Goal: Task Accomplishment & Management: Complete application form

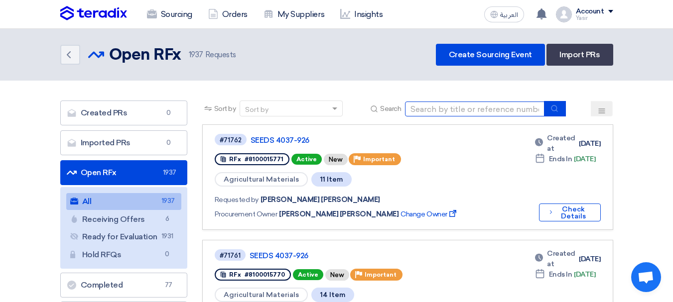
click at [498, 109] on input at bounding box center [474, 109] width 139 height 15
paste input "8100016296"
type input "8100016296"
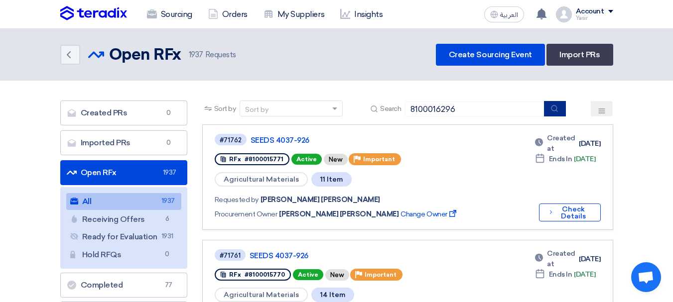
click at [548, 109] on button "submit" at bounding box center [555, 108] width 22 height 15
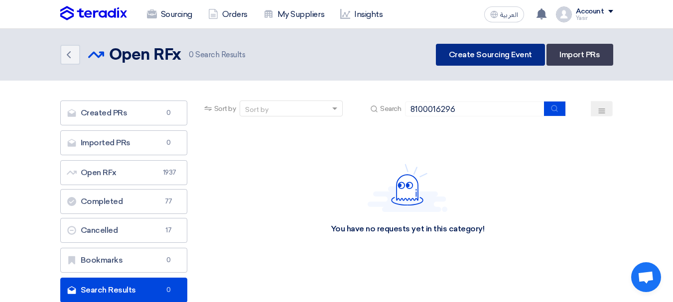
click at [496, 56] on link "Create Sourcing Event" at bounding box center [490, 55] width 109 height 22
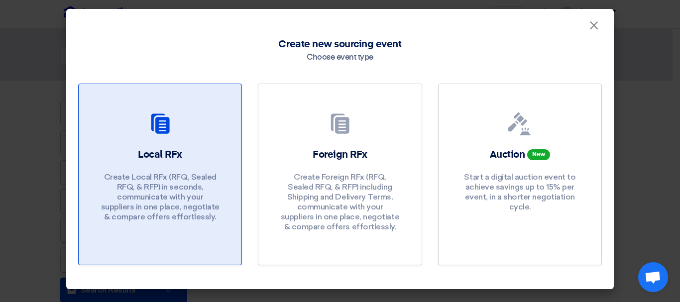
click at [159, 102] on link "Local RFx Create Local RFx (RFQ, Sealed RFQ, & RFP) in seconds, communicate wit…" at bounding box center [160, 175] width 164 height 182
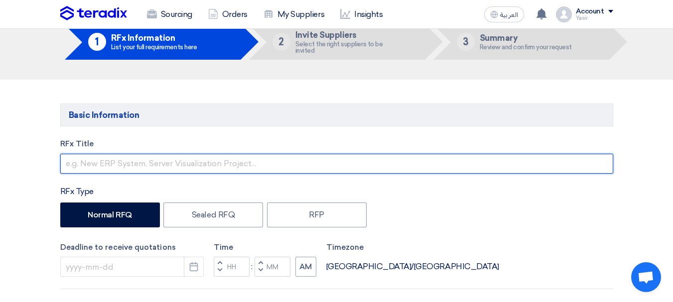
click at [195, 159] on input "text" at bounding box center [336, 164] width 553 height 20
paste input "8100016296"
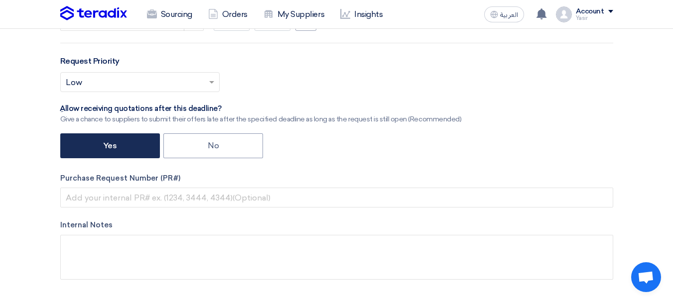
scroll to position [299, 0]
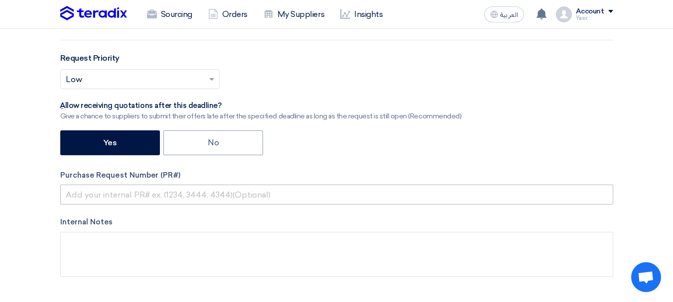
type input "8100016296"
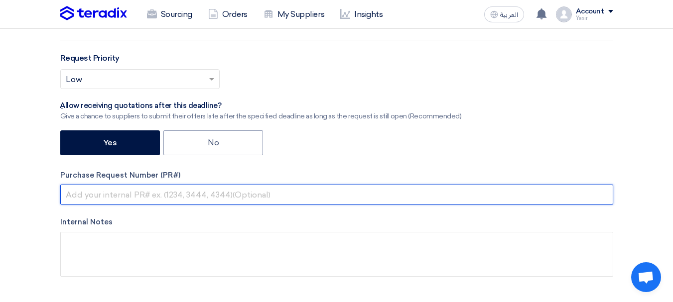
click at [158, 196] on input "text" at bounding box center [336, 195] width 553 height 20
paste input "8100016296"
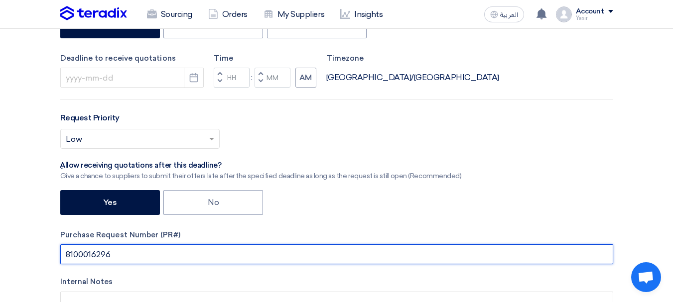
scroll to position [149, 0]
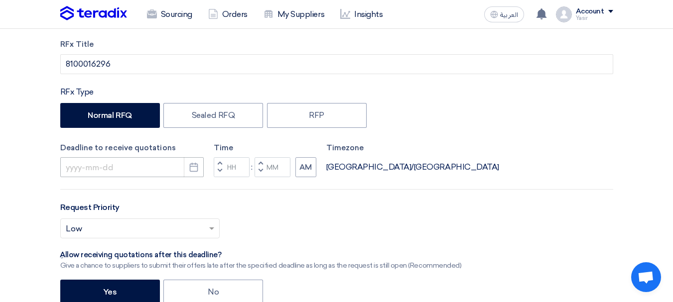
type input "8100016296"
click at [147, 167] on input at bounding box center [131, 167] width 143 height 20
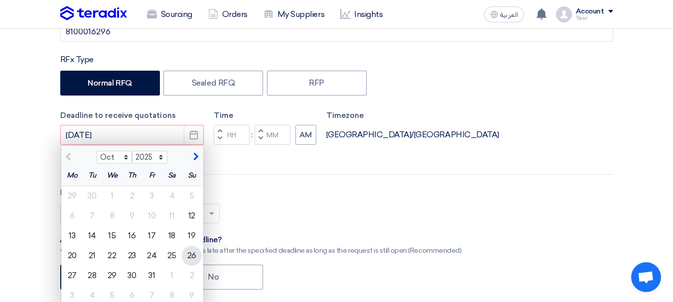
scroll to position [199, 0]
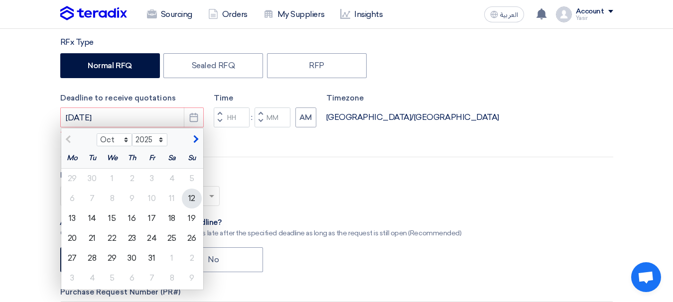
click at [191, 197] on div "12" at bounding box center [192, 199] width 20 height 20
type input "[DATE]"
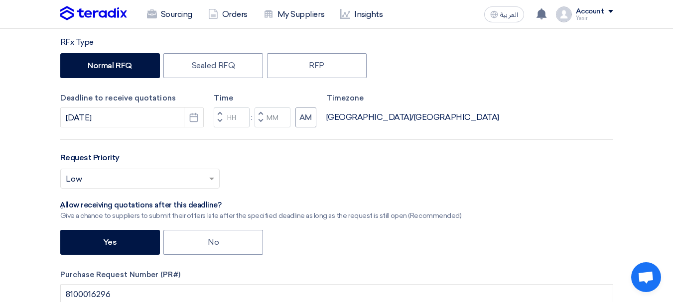
click at [219, 123] on span "button" at bounding box center [219, 121] width 3 height 6
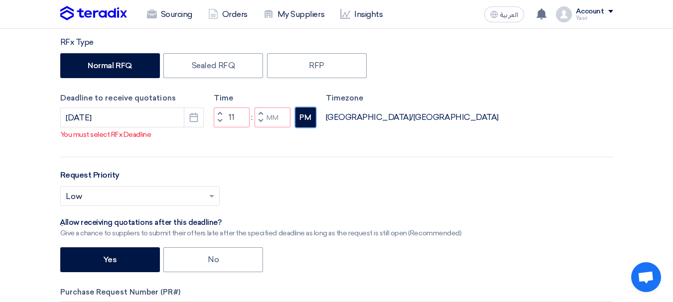
click at [311, 127] on button "PM" at bounding box center [305, 118] width 20 height 20
click at [260, 128] on button "Decrement minutes" at bounding box center [260, 122] width 12 height 12
type input "10"
type input "59"
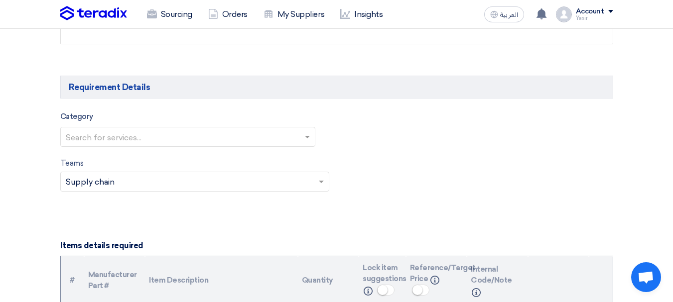
scroll to position [548, 0]
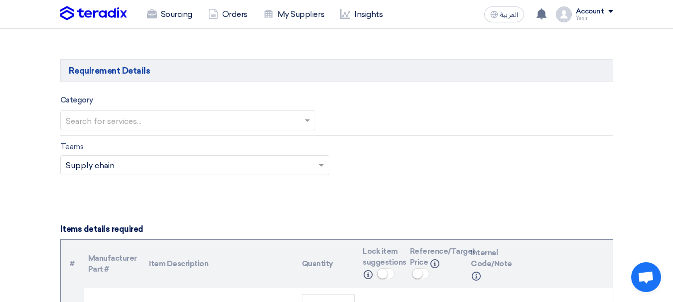
click at [168, 119] on input "text" at bounding box center [183, 122] width 234 height 16
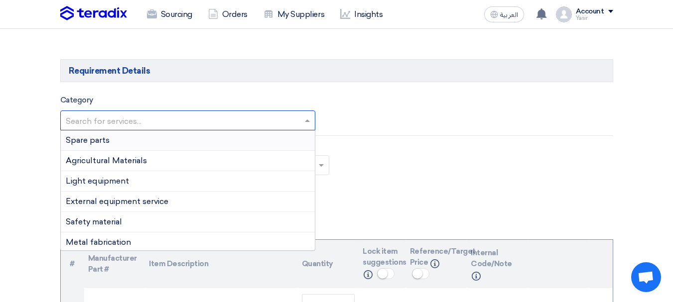
click at [105, 141] on span "Spare parts" at bounding box center [88, 139] width 44 height 9
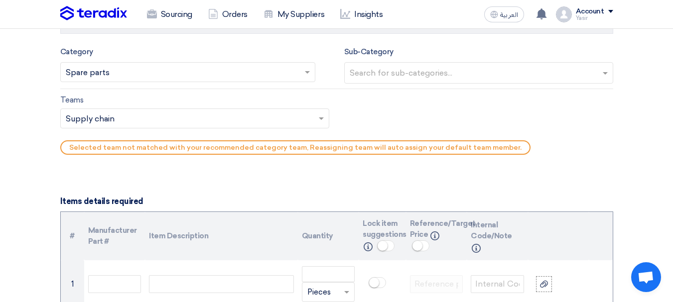
scroll to position [598, 0]
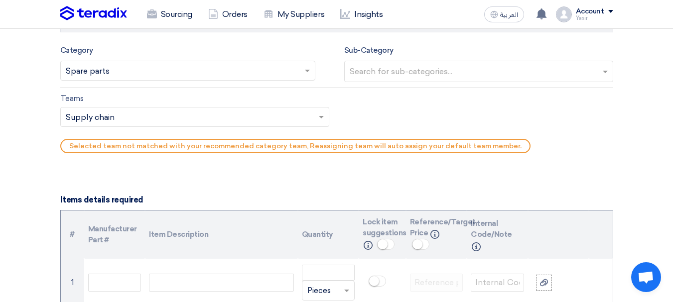
click at [423, 70] on input "text" at bounding box center [480, 72] width 260 height 16
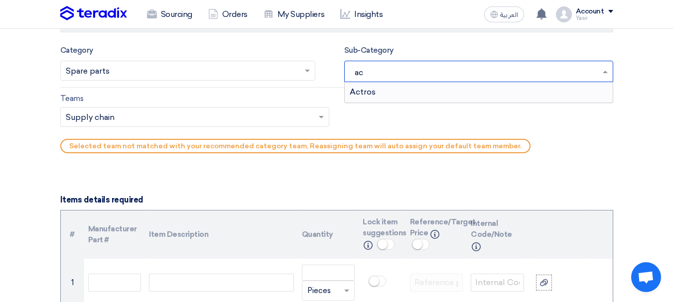
type input "act"
click at [432, 92] on div "Actros" at bounding box center [479, 92] width 268 height 20
type input "lig"
click at [431, 92] on div "light vehicles" at bounding box center [479, 92] width 268 height 20
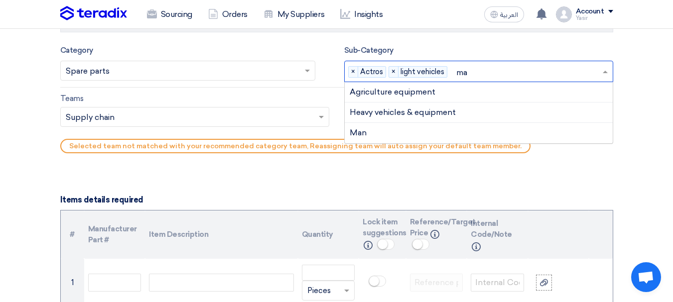
type input "man"
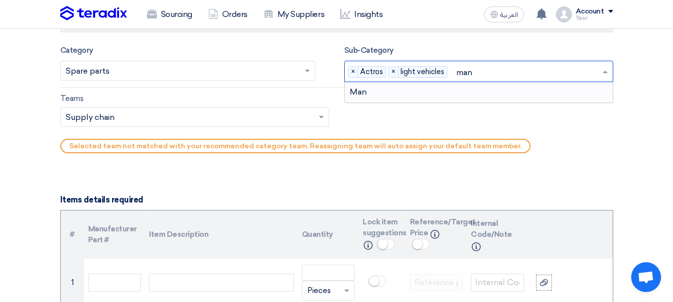
click at [443, 91] on div "Man" at bounding box center [479, 92] width 268 height 20
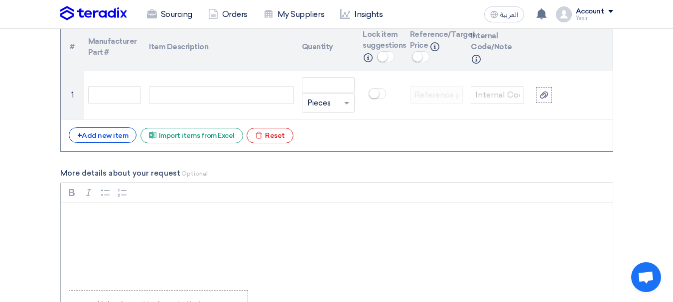
scroll to position [797, 0]
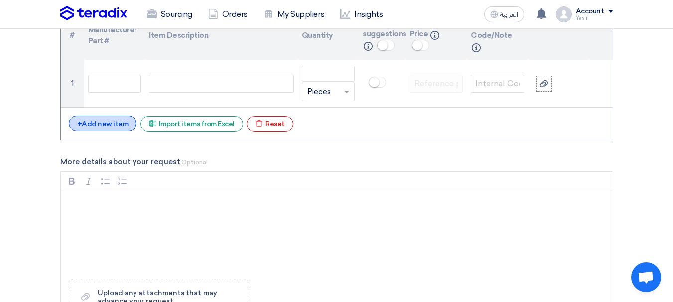
click at [98, 127] on div "+ Add new item" at bounding box center [103, 123] width 68 height 15
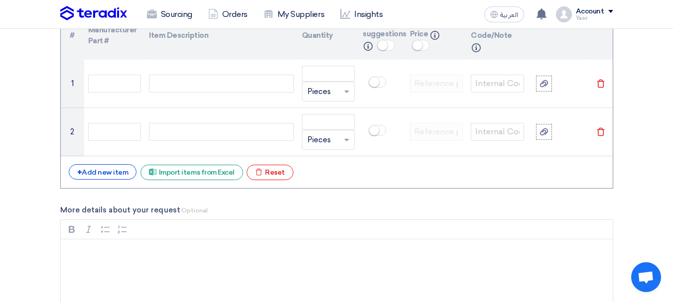
click at [107, 181] on div "# Manufacturer Part # Item Description Quantity Lock item suggestions Info Refe…" at bounding box center [336, 100] width 553 height 178
click at [108, 173] on div "+ Add new item" at bounding box center [103, 171] width 68 height 15
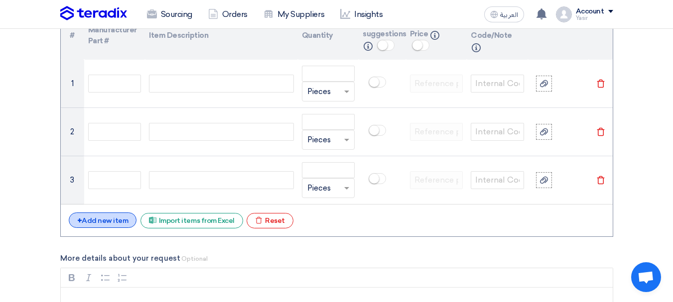
click at [101, 215] on div "+ Add new item" at bounding box center [103, 220] width 68 height 15
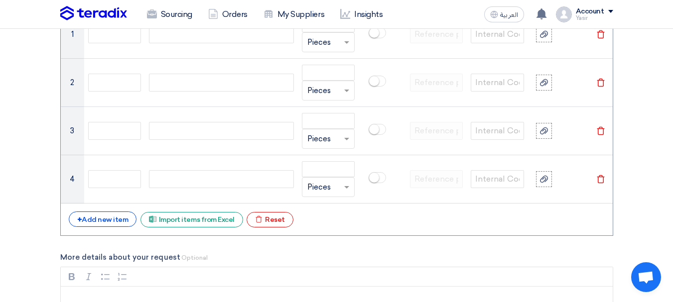
scroll to position [896, 0]
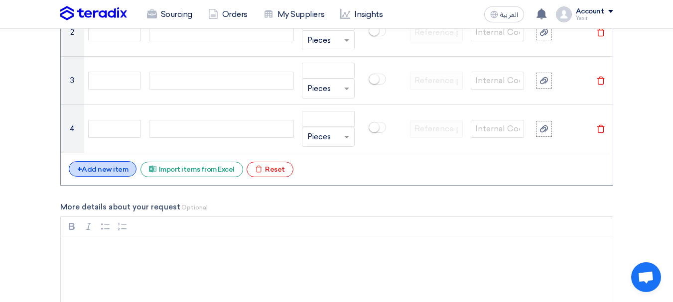
click at [120, 170] on div "+ Add new item" at bounding box center [103, 168] width 68 height 15
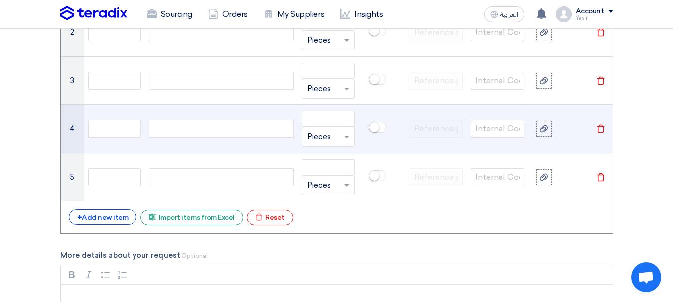
scroll to position [797, 0]
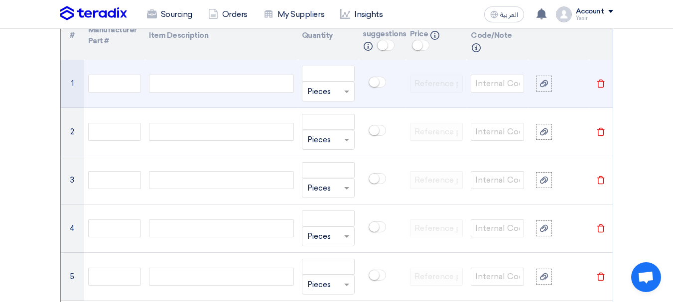
click at [157, 87] on div at bounding box center [221, 84] width 144 height 18
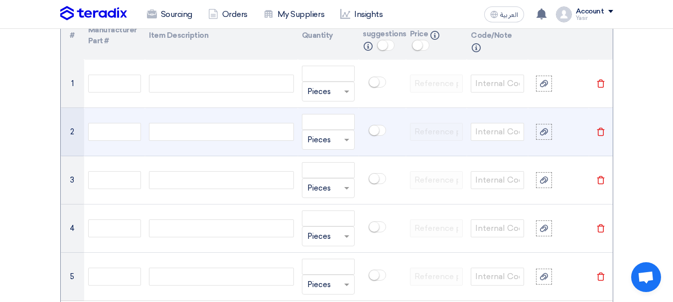
paste div
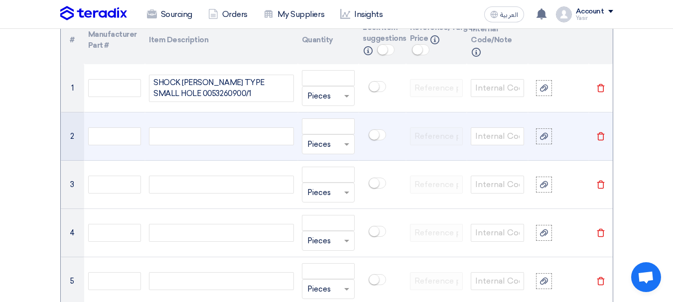
click at [172, 142] on div at bounding box center [221, 136] width 144 height 18
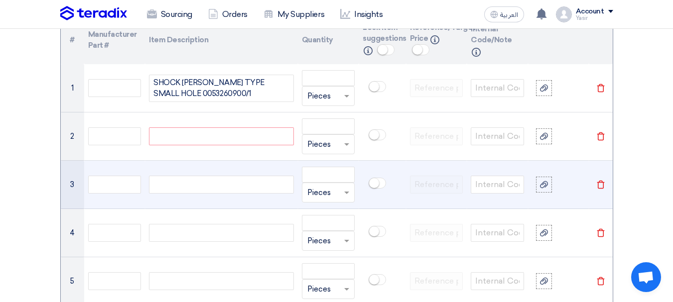
paste div
click at [185, 179] on div at bounding box center [221, 185] width 144 height 18
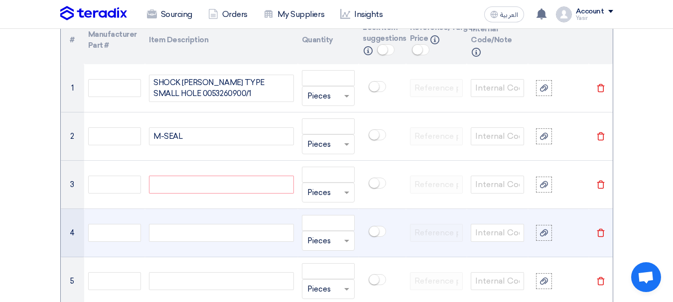
paste div
click at [201, 224] on div at bounding box center [221, 233] width 144 height 18
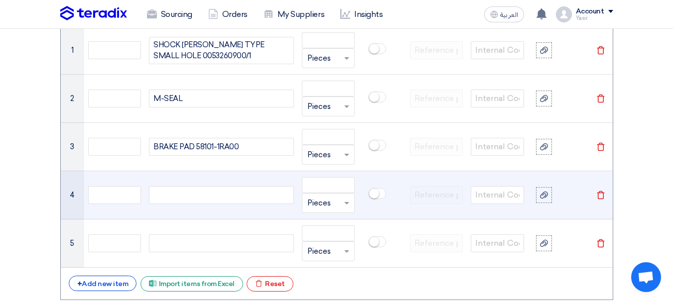
scroll to position [892, 0]
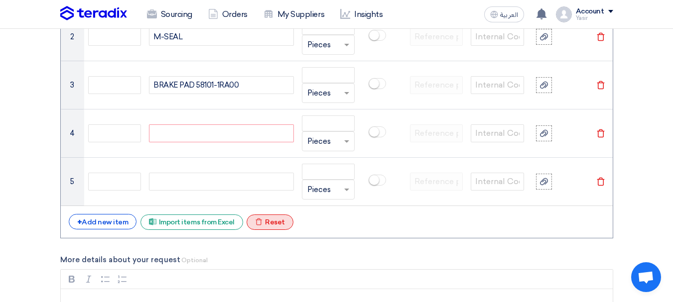
paste div
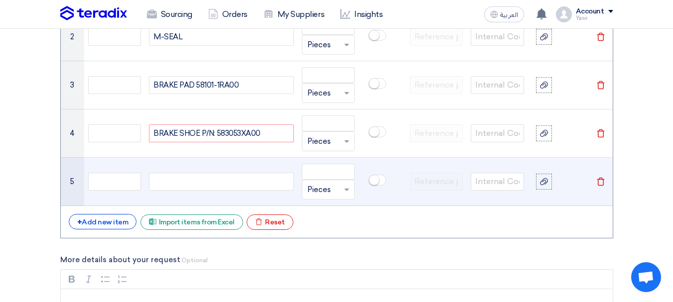
click at [215, 183] on div at bounding box center [221, 182] width 144 height 18
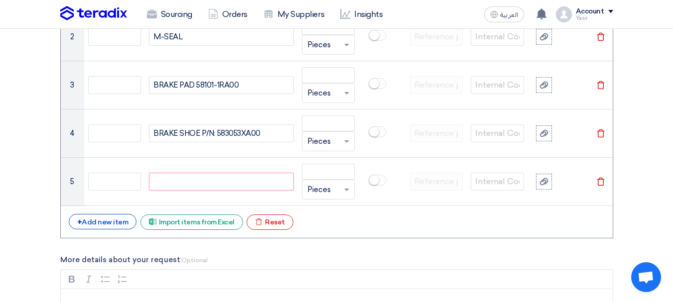
paste div
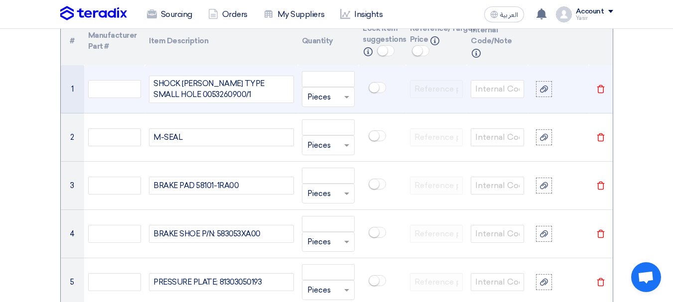
scroll to position [743, 0]
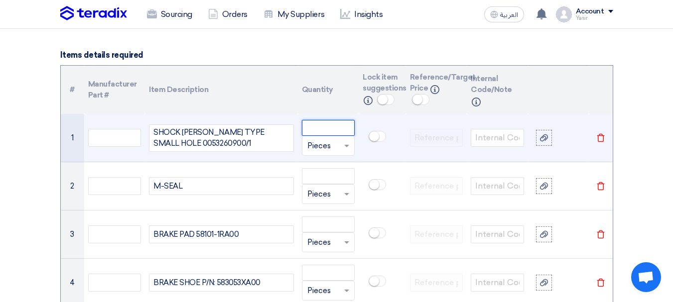
click at [324, 125] on input "number" at bounding box center [328, 128] width 53 height 16
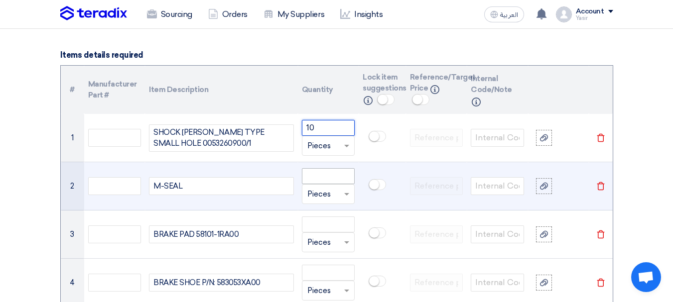
type input "10"
click at [328, 179] on input "number" at bounding box center [328, 176] width 53 height 16
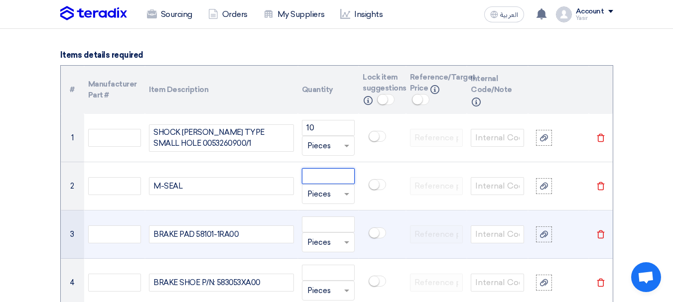
paste input "10"
type input "10"
click at [324, 227] on input "number" at bounding box center [328, 225] width 53 height 16
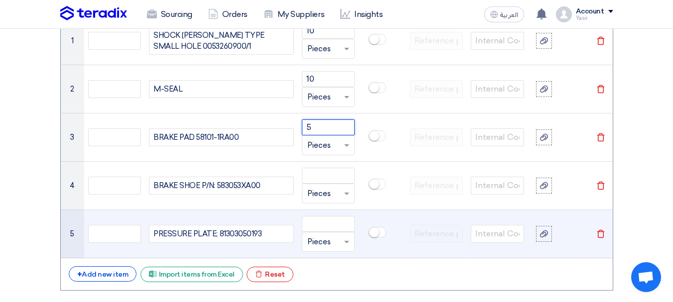
scroll to position [842, 0]
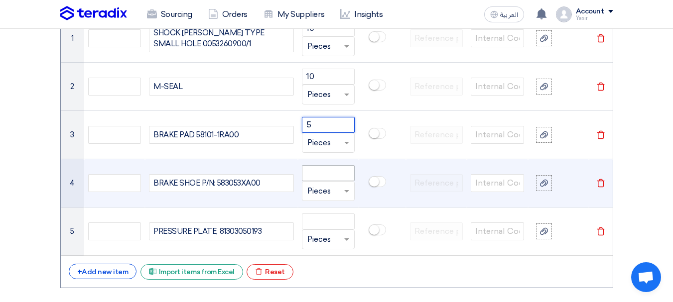
type input "5"
click at [328, 174] on input "number" at bounding box center [328, 173] width 53 height 16
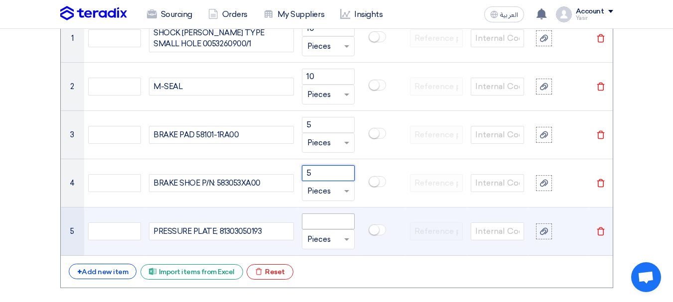
type input "5"
click at [320, 225] on input "number" at bounding box center [328, 222] width 53 height 16
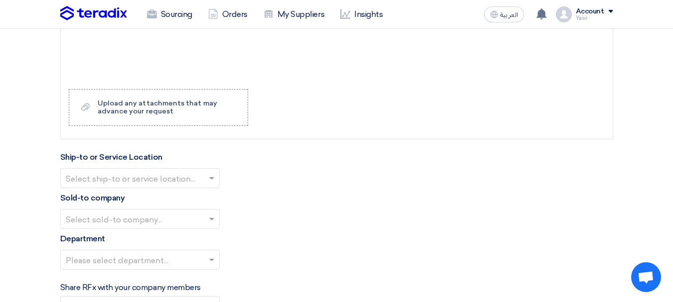
scroll to position [1191, 0]
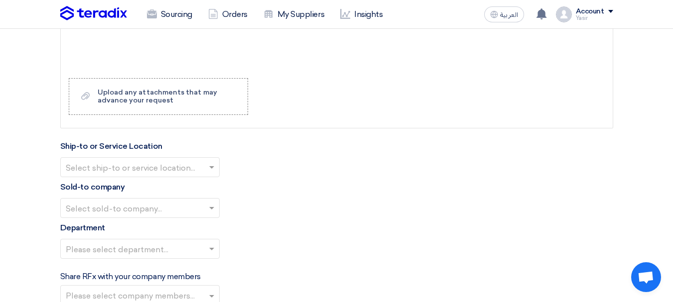
click at [177, 173] on input "text" at bounding box center [135, 168] width 138 height 16
type input "2"
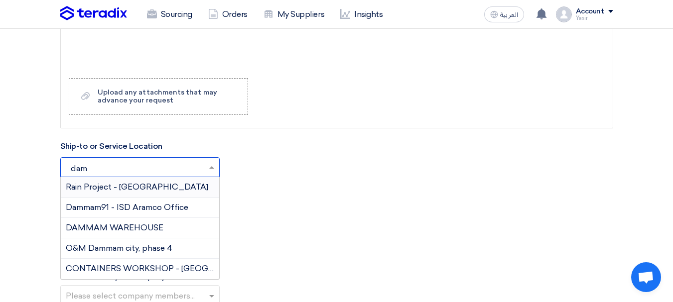
type input "damm"
click at [146, 228] on span "DAMMAM WAREHOUSE" at bounding box center [115, 227] width 98 height 9
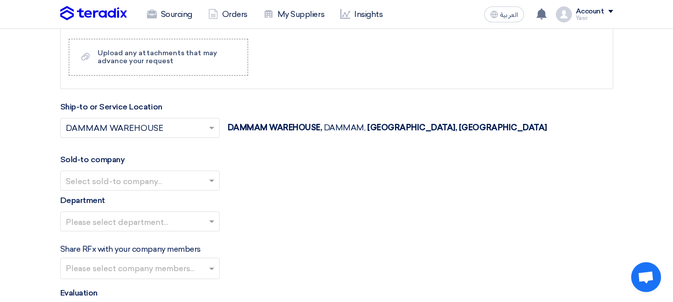
scroll to position [1290, 0]
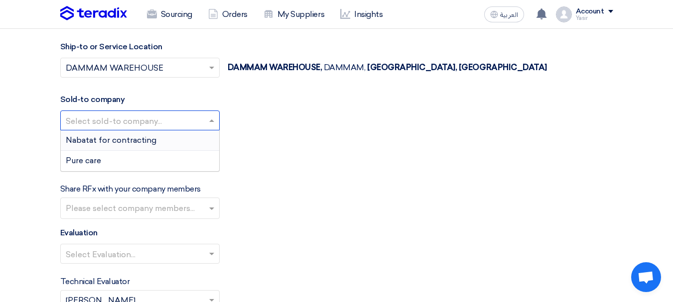
click at [133, 127] on input "text" at bounding box center [135, 122] width 138 height 16
click at [126, 143] on span "Nabatat for contracting" at bounding box center [111, 139] width 91 height 9
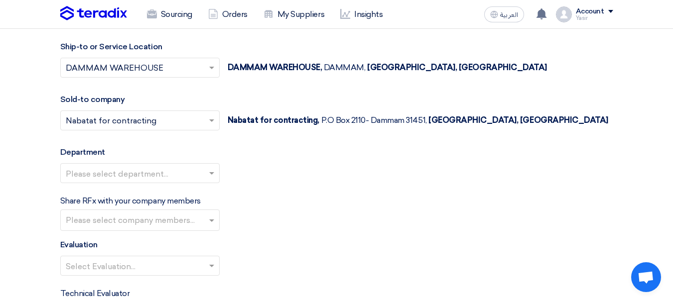
click at [130, 172] on input "text" at bounding box center [135, 174] width 138 height 16
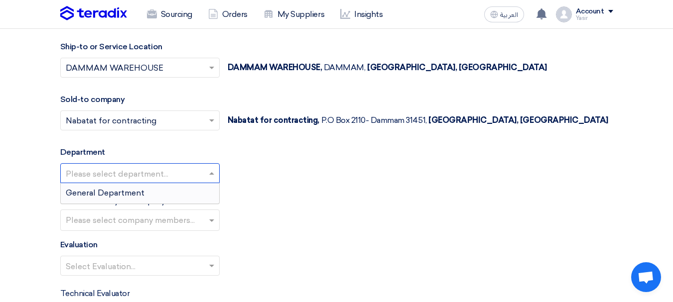
click at [138, 197] on span "General Department" at bounding box center [105, 192] width 79 height 9
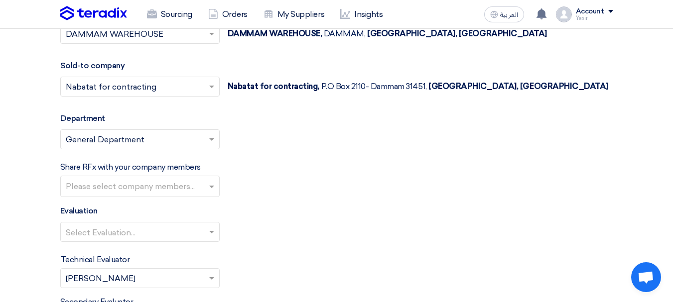
scroll to position [1340, 0]
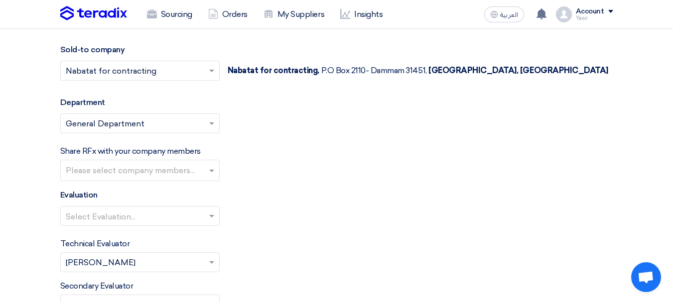
click at [136, 214] on input "text" at bounding box center [135, 217] width 138 height 16
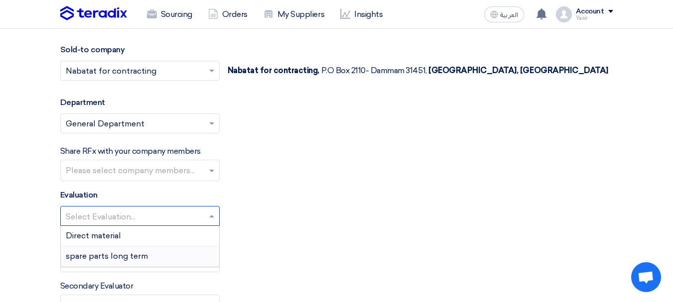
click at [91, 258] on span "spare parts long term" at bounding box center [107, 256] width 82 height 9
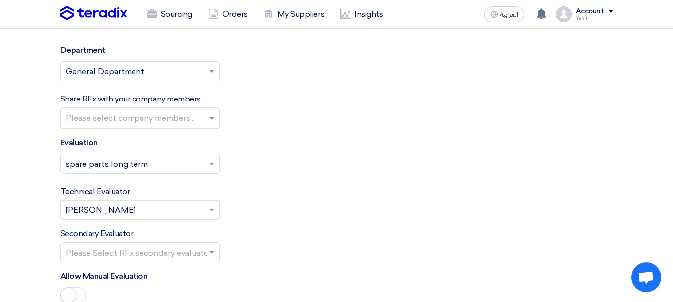
scroll to position [1440, 0]
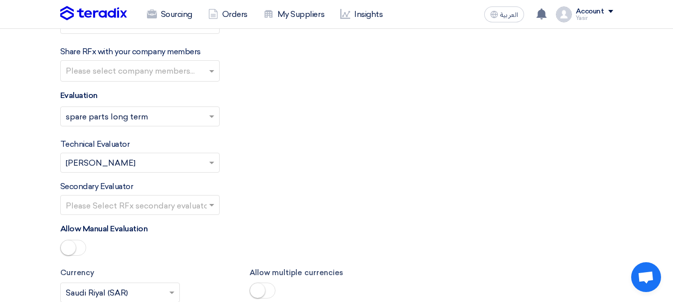
click at [150, 202] on input "text" at bounding box center [135, 206] width 138 height 16
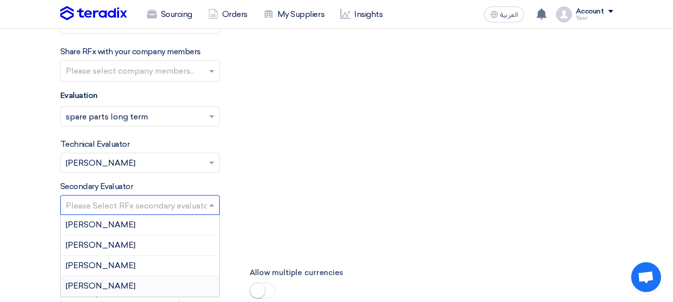
click at [77, 287] on span "[PERSON_NAME]" at bounding box center [101, 285] width 70 height 9
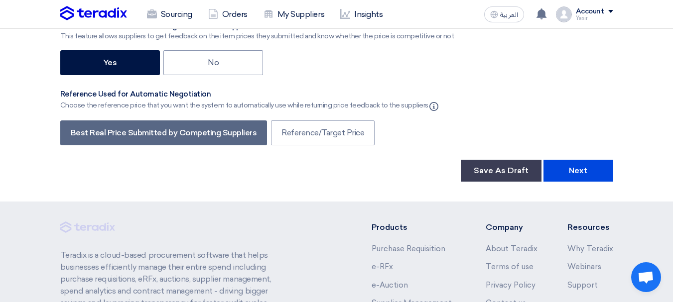
scroll to position [1888, 0]
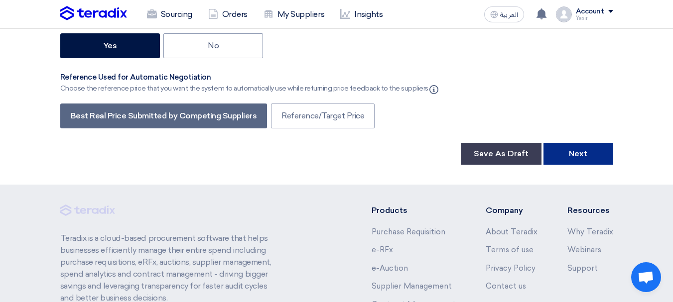
click at [581, 151] on button "Next" at bounding box center [578, 154] width 70 height 22
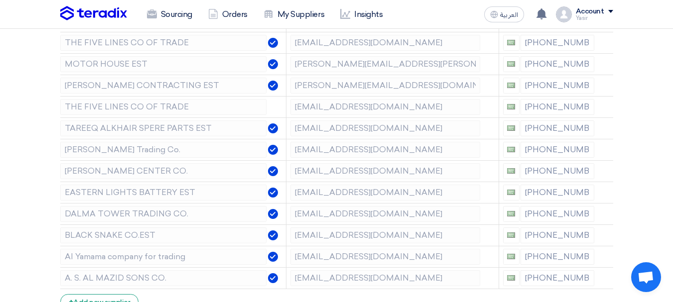
scroll to position [149, 0]
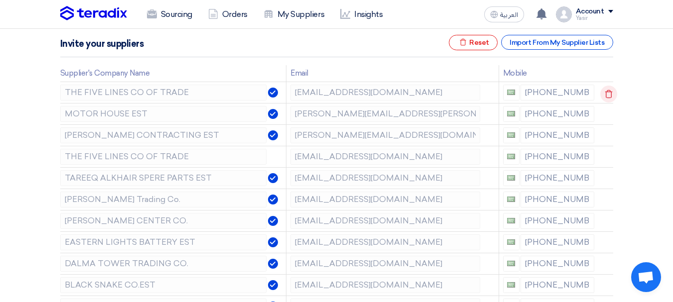
click at [609, 93] on icon at bounding box center [608, 94] width 17 height 17
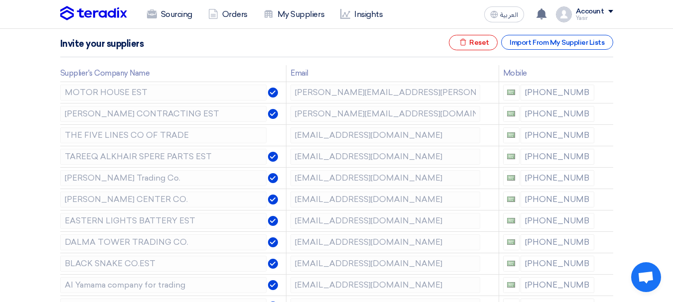
click at [0, 0] on icon at bounding box center [0, 0] width 0 height 0
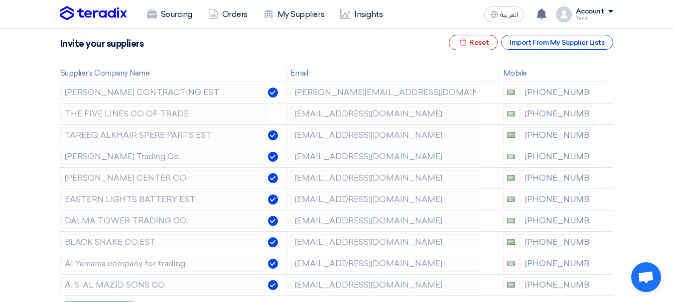
click at [0, 0] on icon at bounding box center [0, 0] width 0 height 0
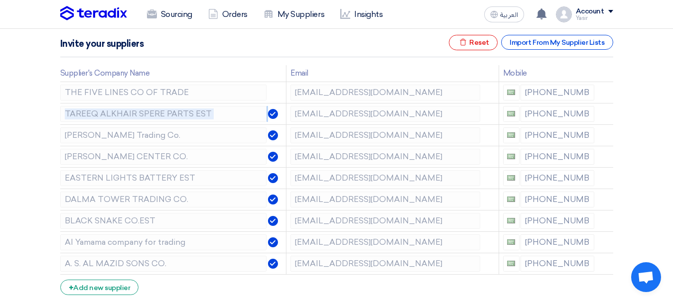
click at [0, 0] on icon at bounding box center [0, 0] width 0 height 0
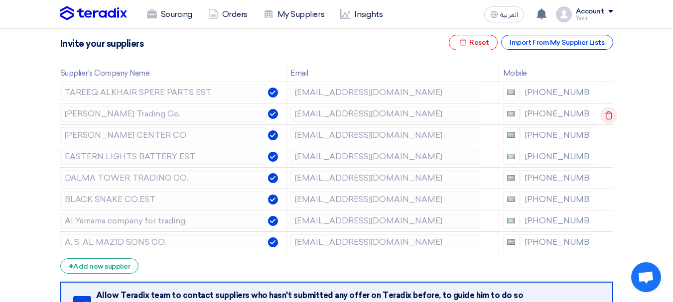
click at [607, 116] on icon at bounding box center [608, 115] width 17 height 17
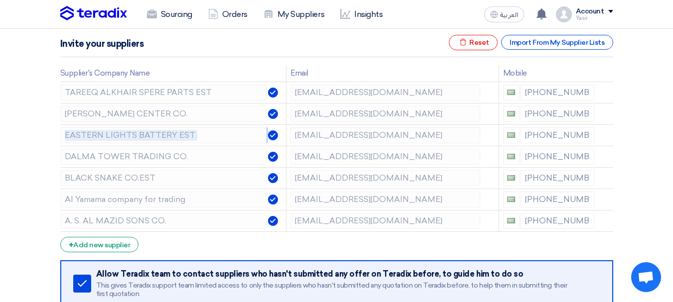
click at [0, 0] on icon at bounding box center [0, 0] width 0 height 0
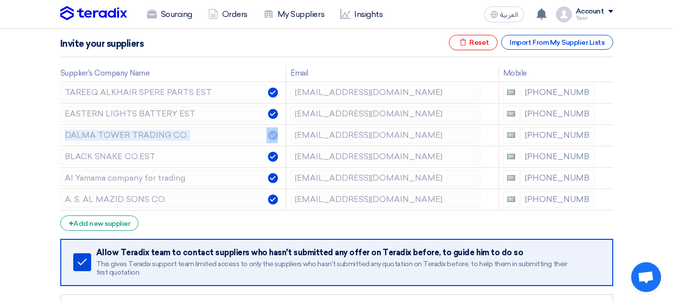
click at [0, 0] on icon at bounding box center [0, 0] width 0 height 0
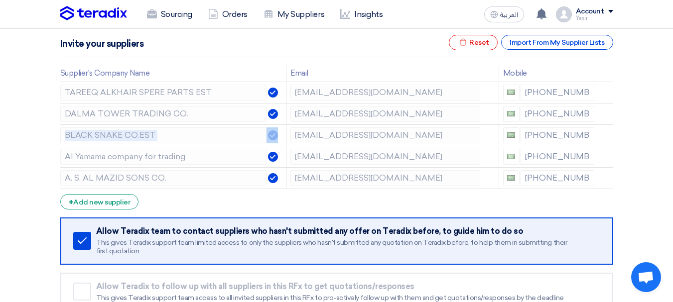
click at [0, 0] on icon at bounding box center [0, 0] width 0 height 0
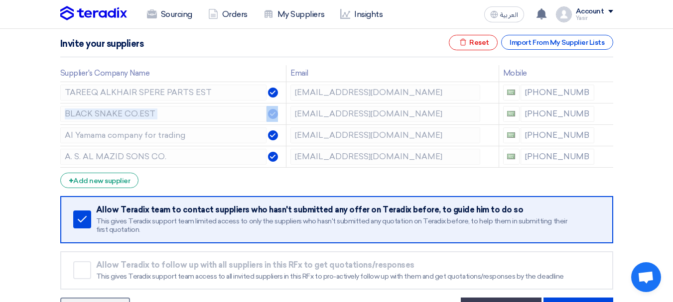
click at [0, 0] on icon at bounding box center [0, 0] width 0 height 0
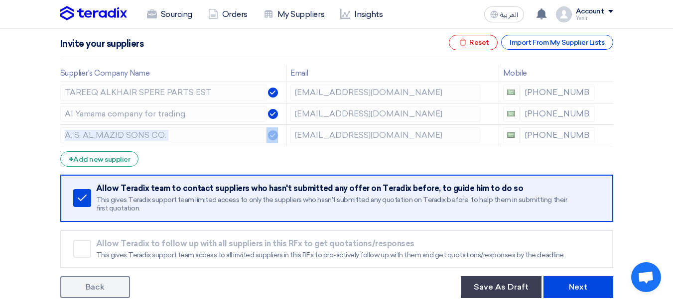
click at [0, 0] on icon at bounding box center [0, 0] width 0 height 0
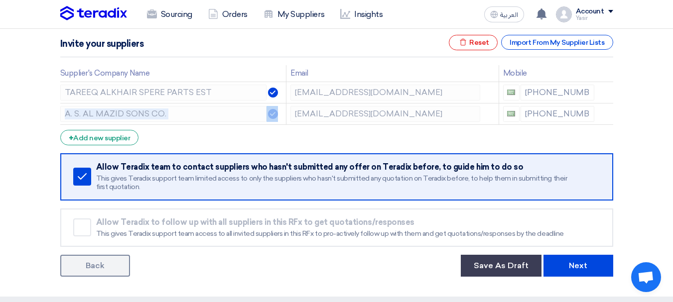
click at [0, 0] on icon at bounding box center [0, 0] width 0 height 0
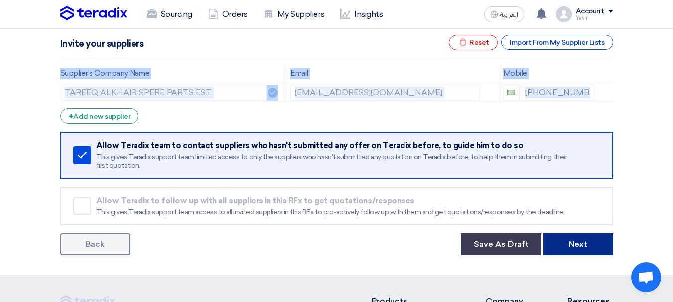
click at [578, 245] on button "Next" at bounding box center [578, 245] width 70 height 22
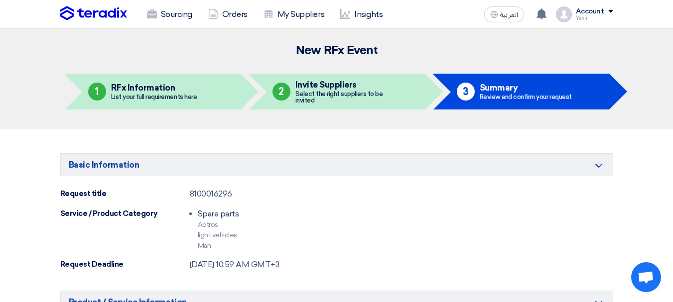
click at [207, 191] on div "8100016296" at bounding box center [211, 194] width 42 height 12
copy div "8100016296"
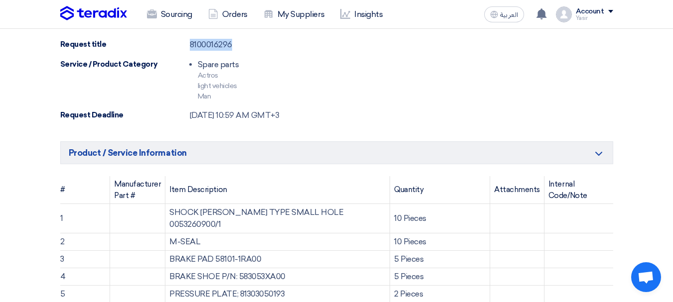
scroll to position [249, 0]
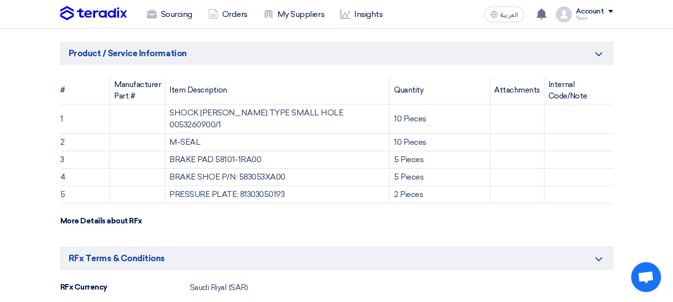
click at [398, 134] on td "10 Pieces" at bounding box center [440, 142] width 100 height 17
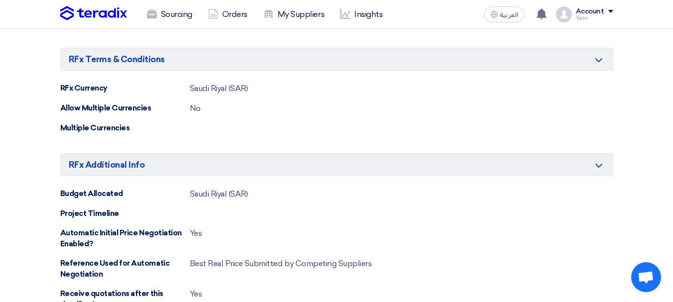
scroll to position [697, 0]
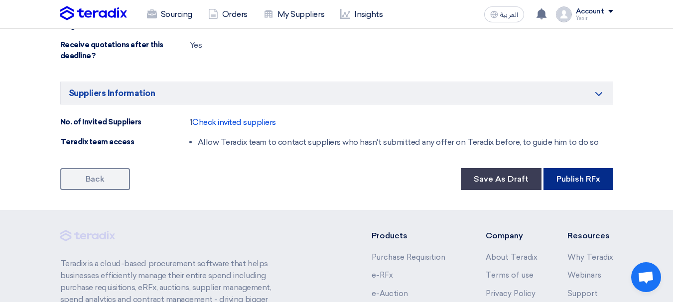
click at [573, 168] on button "Publish RFx" at bounding box center [578, 179] width 70 height 22
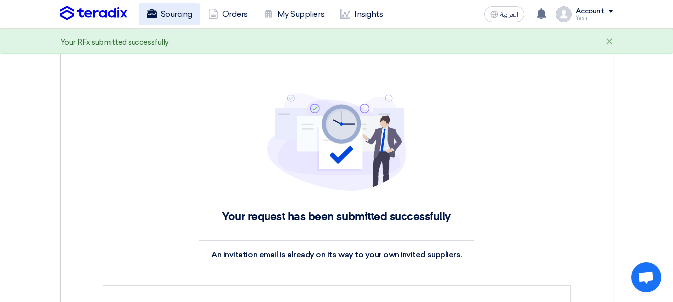
click at [177, 21] on link "Sourcing" at bounding box center [169, 14] width 61 height 22
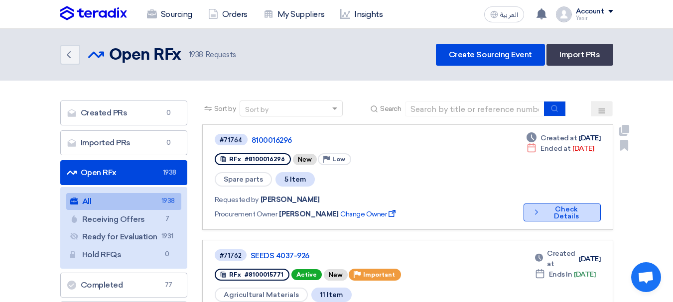
click at [554, 204] on button "Check details Check Details" at bounding box center [561, 213] width 77 height 18
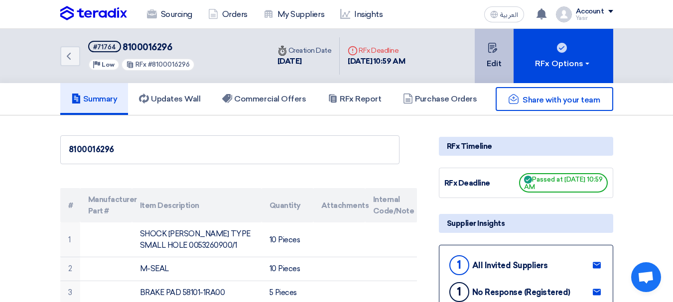
click at [500, 59] on button "Edit" at bounding box center [494, 56] width 39 height 54
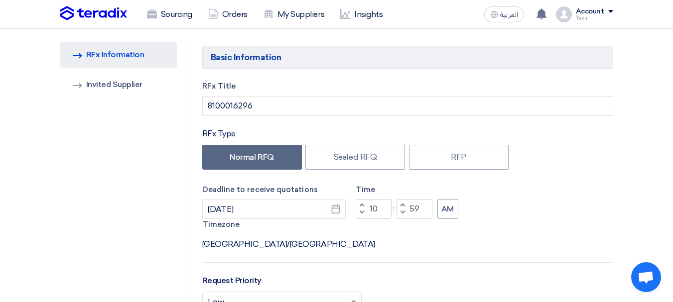
scroll to position [149, 0]
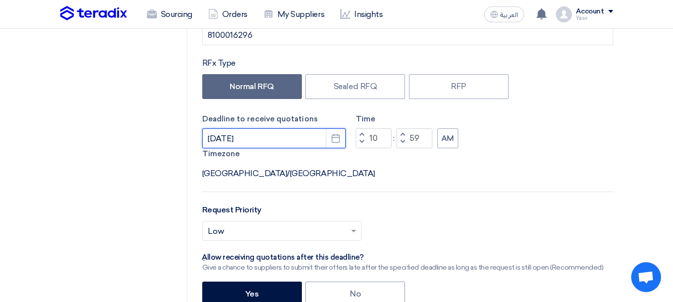
click at [253, 137] on input "[DATE]" at bounding box center [273, 138] width 143 height 20
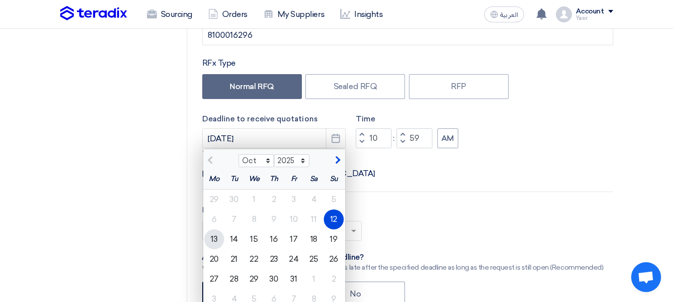
click at [213, 237] on div "13" at bounding box center [214, 240] width 20 height 20
type input "[DATE]"
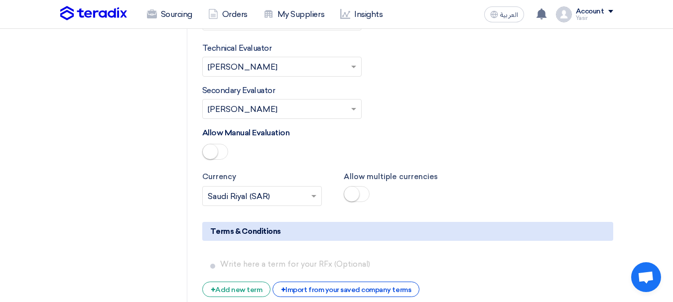
scroll to position [1793, 0]
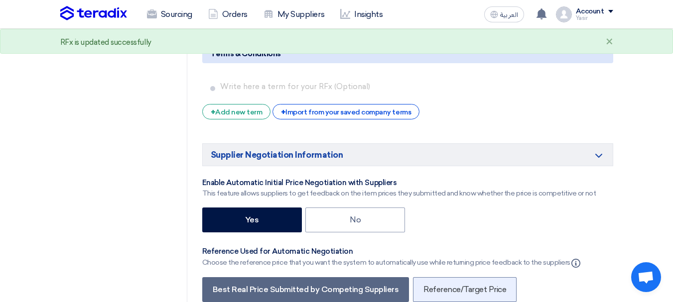
scroll to position [0, 0]
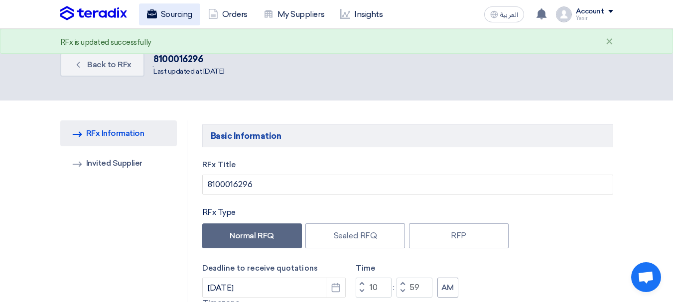
click at [185, 13] on link "Sourcing" at bounding box center [169, 14] width 61 height 22
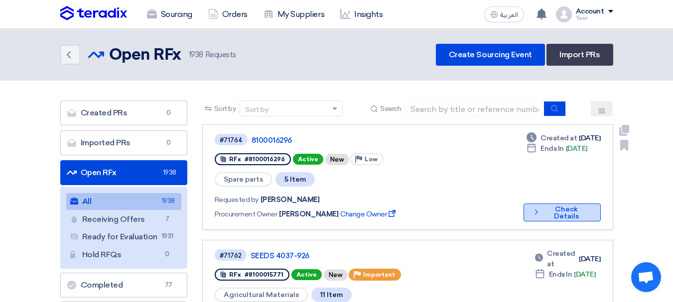
click at [559, 204] on button "Check details Check Details" at bounding box center [561, 213] width 77 height 18
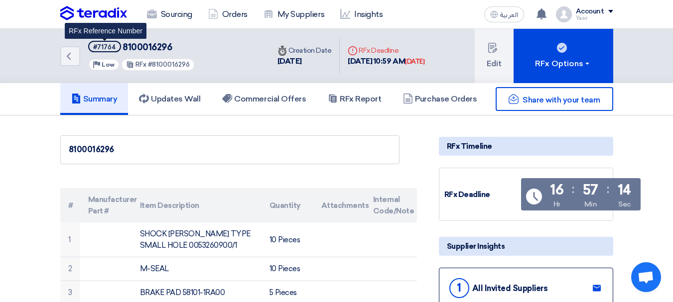
click at [96, 45] on div "#71764" at bounding box center [104, 47] width 23 height 6
copy div "71764"
click at [104, 45] on div "#71764" at bounding box center [104, 47] width 23 height 6
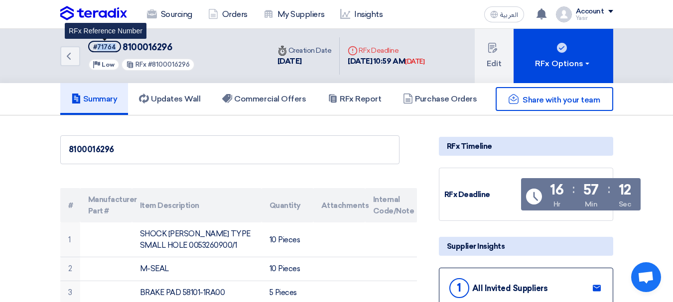
click at [104, 45] on div "#71764" at bounding box center [104, 47] width 23 height 6
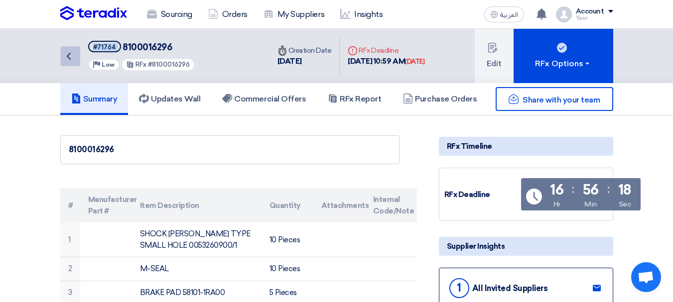
click at [64, 54] on icon "Back" at bounding box center [69, 56] width 12 height 12
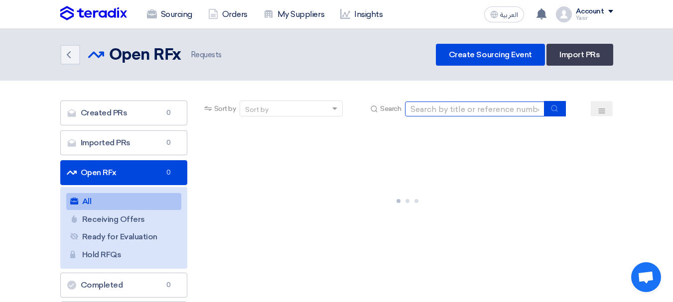
click at [505, 109] on input at bounding box center [474, 109] width 139 height 15
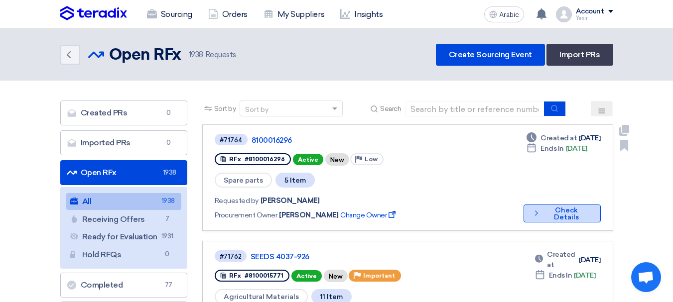
click at [554, 206] on font "Check Details" at bounding box center [566, 213] width 25 height 15
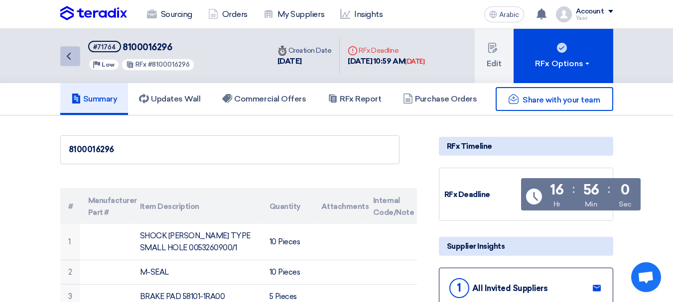
click at [66, 58] on icon "Back" at bounding box center [69, 56] width 12 height 12
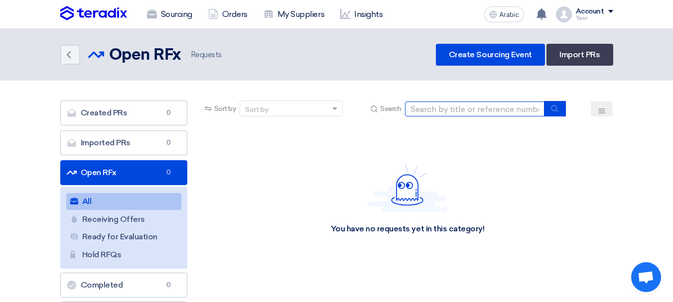
click at [499, 108] on input at bounding box center [474, 109] width 139 height 15
paste input "8100016102"
type input "8100016102"
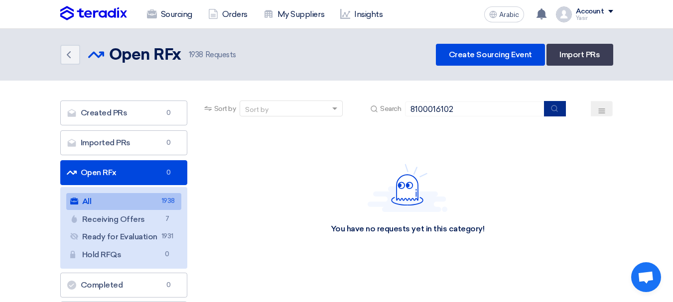
click at [557, 114] on button "submit" at bounding box center [555, 108] width 22 height 15
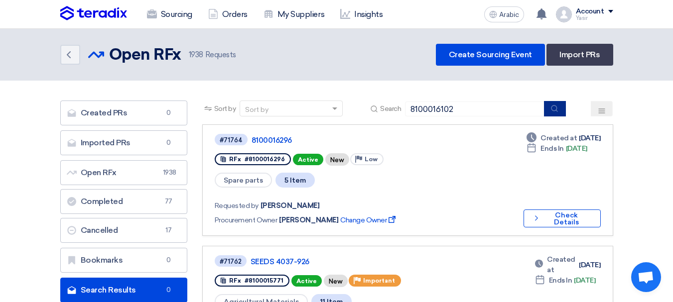
click at [558, 113] on button "submit" at bounding box center [555, 108] width 22 height 15
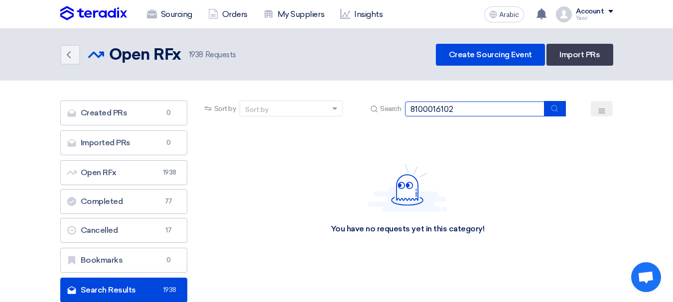
drag, startPoint x: 469, startPoint y: 112, endPoint x: 219, endPoint y: 105, distance: 250.6
click at [219, 105] on div "Sort by Sort by Search 8100016102" at bounding box center [407, 113] width 411 height 24
click at [557, 114] on button "submit" at bounding box center [555, 108] width 22 height 15
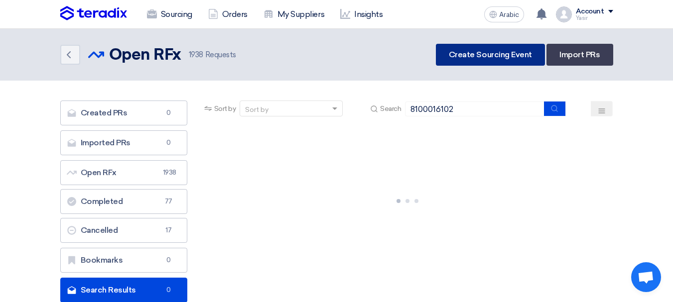
click at [477, 56] on font "Create Sourcing Event" at bounding box center [490, 54] width 83 height 9
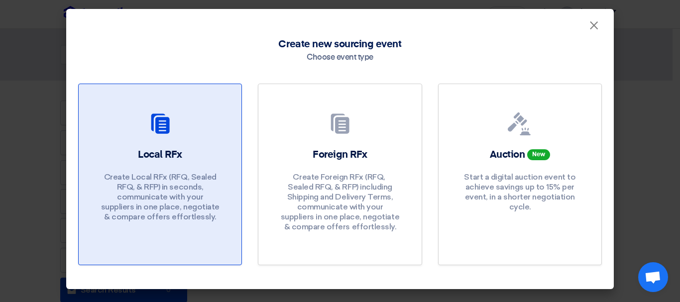
click at [145, 136] on div at bounding box center [160, 126] width 139 height 28
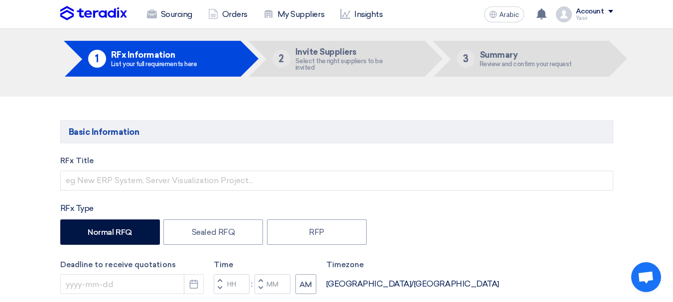
scroll to position [50, 0]
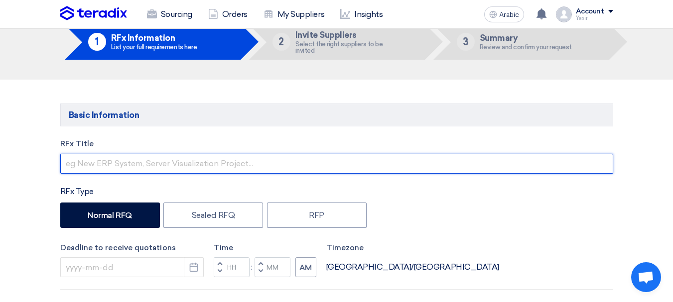
click at [210, 158] on input "text" at bounding box center [336, 164] width 553 height 20
paste input "8100016102"
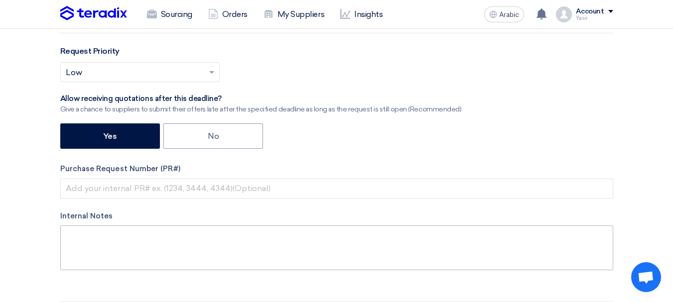
scroll to position [349, 0]
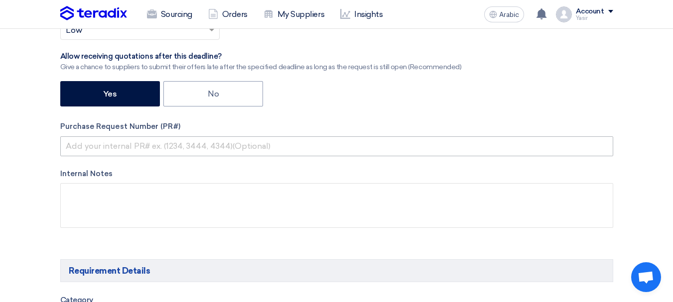
type input "8100016102"
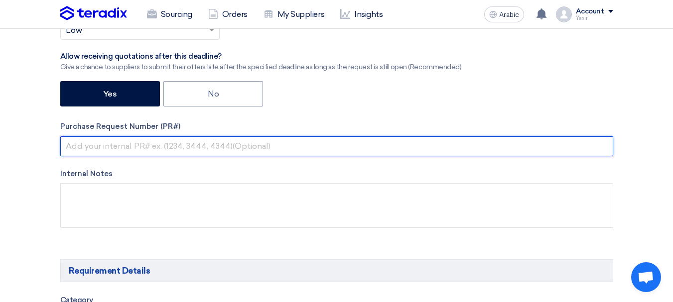
click at [154, 148] on input "text" at bounding box center [336, 146] width 553 height 20
paste input "8100016102"
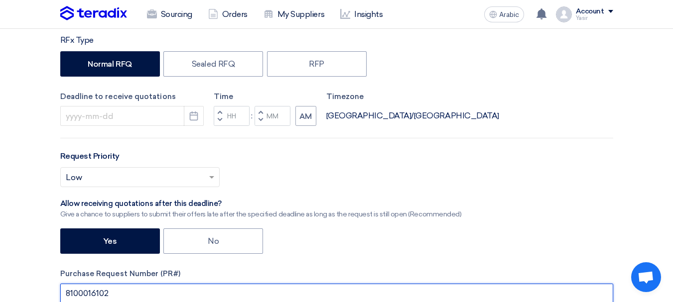
scroll to position [199, 0]
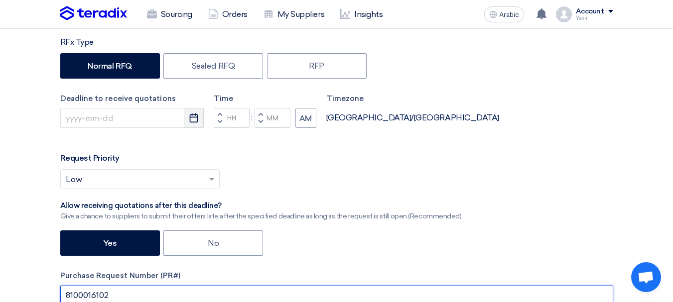
type input "8100016102"
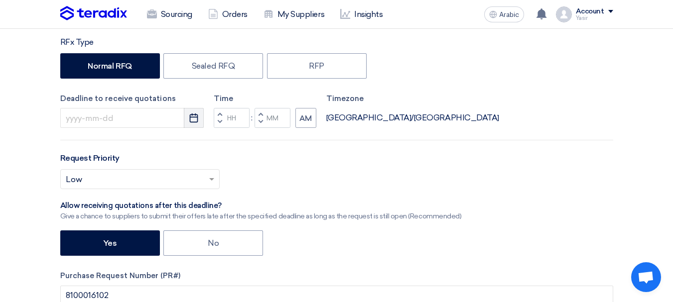
click at [198, 118] on use "button" at bounding box center [194, 118] width 8 height 9
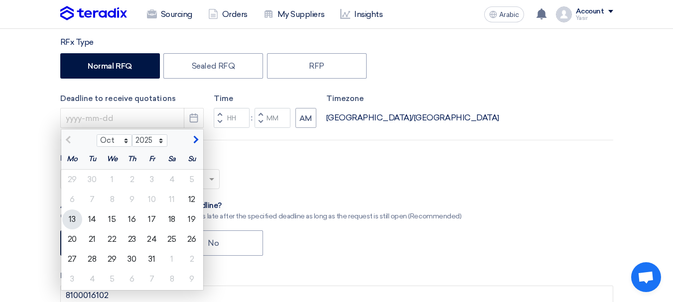
click at [71, 219] on font "13" at bounding box center [72, 219] width 6 height 9
type input "[DATE]"
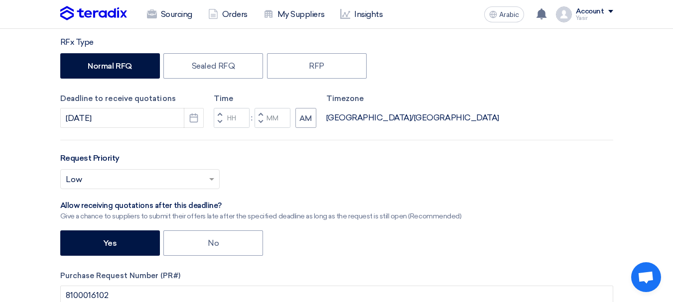
click at [216, 120] on button "Decrement hours" at bounding box center [220, 122] width 12 height 12
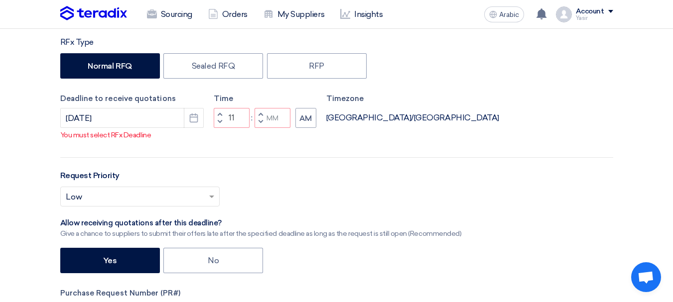
click at [217, 121] on button "Increment hours" at bounding box center [220, 114] width 12 height 12
click at [258, 128] on button "Decrement minutes" at bounding box center [260, 122] width 12 height 12
type input "11"
type input "59"
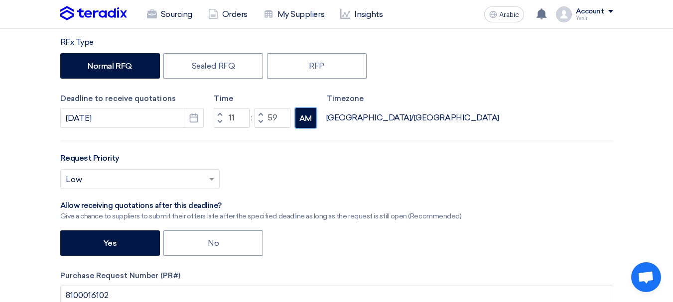
click at [312, 120] on font "AM" at bounding box center [305, 118] width 12 height 9
click at [310, 117] on font "AM" at bounding box center [305, 118] width 12 height 9
click at [372, 117] on div "Deadline to receive quotations 10/13/2025 Pick a date Time Increment hours 11 D…" at bounding box center [336, 110] width 553 height 35
click at [300, 119] on font "AM" at bounding box center [305, 118] width 12 height 9
click at [358, 121] on font "[GEOGRAPHIC_DATA]/[GEOGRAPHIC_DATA]" at bounding box center [412, 117] width 173 height 9
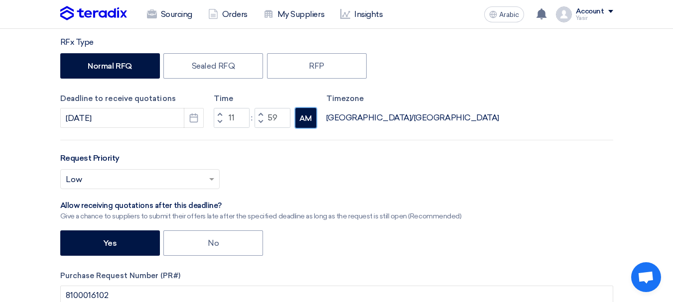
click at [304, 124] on button "AM" at bounding box center [305, 118] width 21 height 20
click at [310, 124] on button "AM" at bounding box center [305, 118] width 21 height 20
drag, startPoint x: 310, startPoint y: 124, endPoint x: 304, endPoint y: 120, distance: 6.9
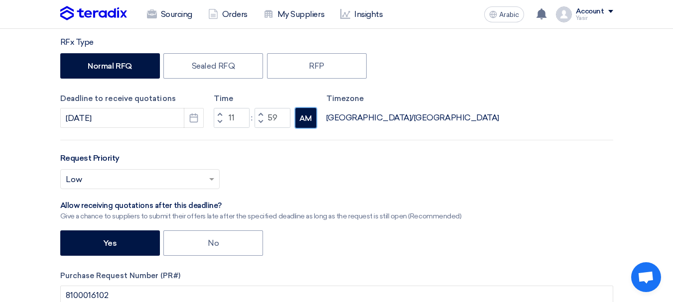
click at [304, 120] on font "AM" at bounding box center [305, 118] width 12 height 9
click at [301, 120] on font "AM" at bounding box center [305, 118] width 12 height 9
click at [268, 158] on div "Request Priority Select priority... × Low ×" at bounding box center [336, 174] width 553 height 45
click at [306, 125] on button "AM" at bounding box center [305, 118] width 21 height 20
click at [218, 113] on span "button" at bounding box center [219, 114] width 3 height 6
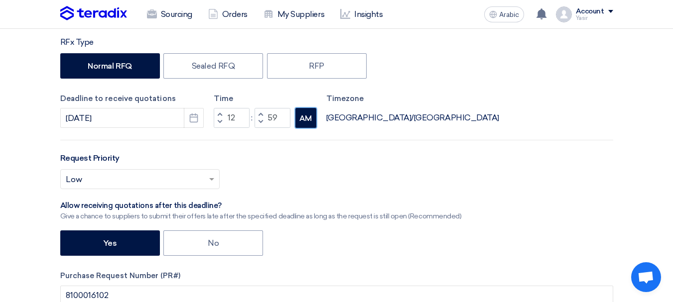
click at [310, 125] on button "AM" at bounding box center [305, 118] width 21 height 20
click at [222, 122] on button "Decrement hours" at bounding box center [220, 122] width 12 height 12
click at [221, 122] on span "button" at bounding box center [219, 122] width 3 height 6
click at [322, 119] on div "Deadline to receive quotations 10/13/2025 Pick a date Time Increment hours 10 D…" at bounding box center [336, 110] width 553 height 35
click at [307, 118] on font "AM" at bounding box center [305, 118] width 12 height 9
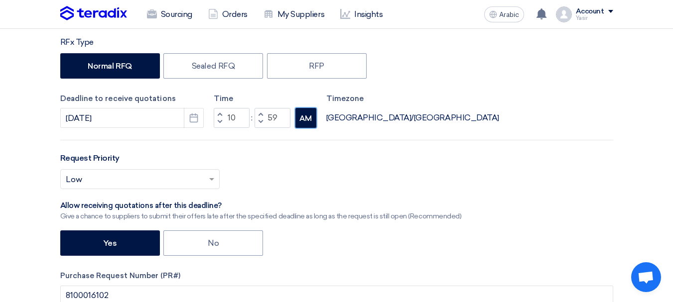
click at [304, 117] on font "AM" at bounding box center [305, 118] width 12 height 9
click at [226, 118] on input "10" at bounding box center [232, 118] width 36 height 20
click at [219, 116] on button "Decrement hours" at bounding box center [220, 122] width 12 height 12
click at [220, 121] on span "button" at bounding box center [219, 122] width 3 height 6
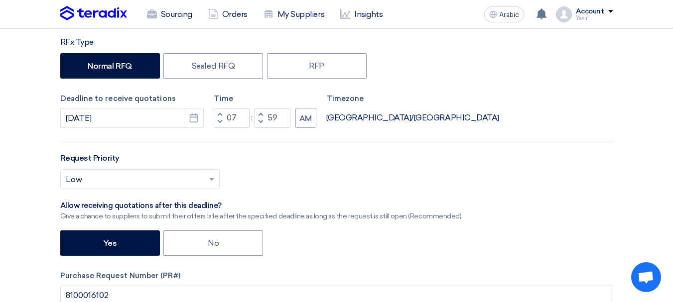
click at [220, 112] on span "button" at bounding box center [219, 114] width 3 height 6
click at [220, 111] on span "button" at bounding box center [219, 114] width 3 height 6
click at [219, 114] on span "button" at bounding box center [219, 114] width 3 height 6
type input "11"
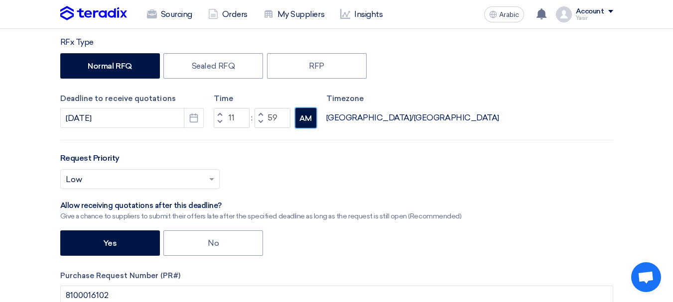
click at [296, 120] on button "AM" at bounding box center [305, 118] width 21 height 20
click at [194, 117] on use "button" at bounding box center [194, 118] width 8 height 9
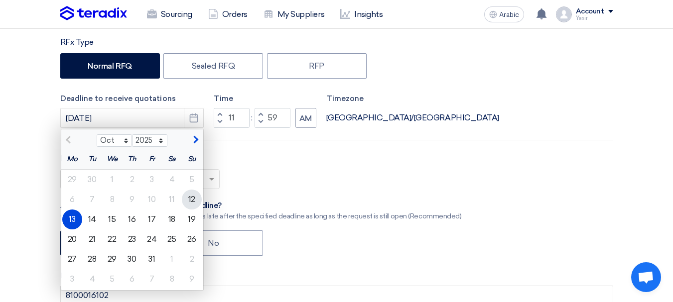
click at [196, 200] on div "12" at bounding box center [192, 200] width 20 height 20
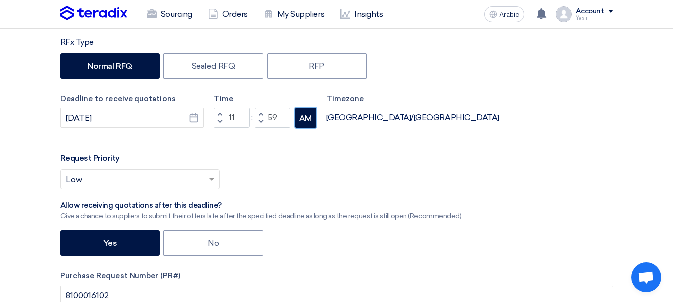
click at [310, 123] on font "AM" at bounding box center [305, 118] width 12 height 9
click at [306, 122] on font "AM" at bounding box center [305, 118] width 12 height 9
click at [334, 121] on font "[GEOGRAPHIC_DATA]/[GEOGRAPHIC_DATA]" at bounding box center [412, 117] width 173 height 9
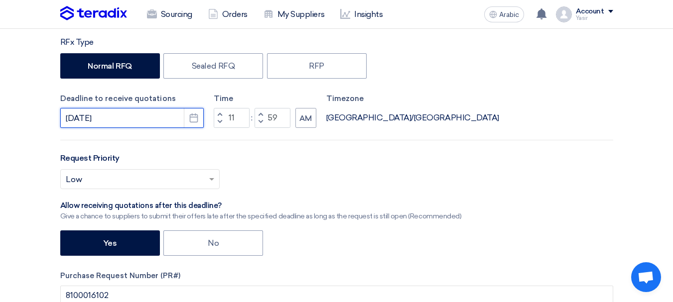
click at [93, 110] on input "[DATE]" at bounding box center [131, 118] width 143 height 20
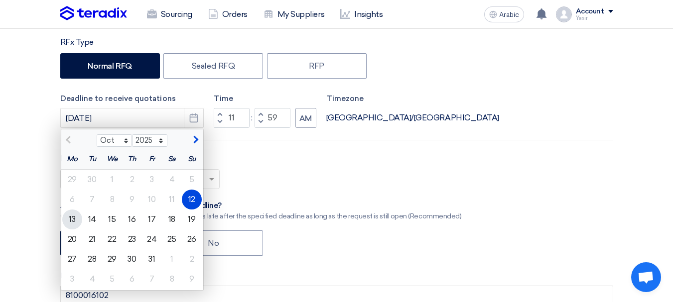
click at [73, 217] on font "13" at bounding box center [72, 219] width 6 height 9
type input "[DATE]"
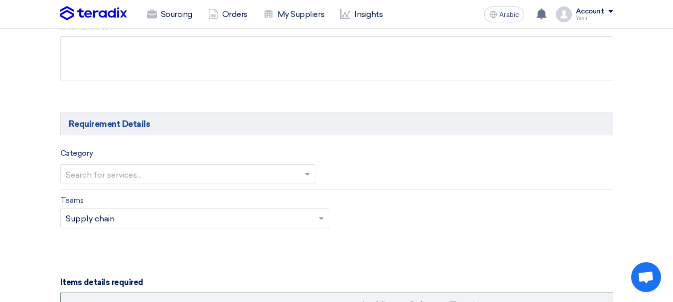
scroll to position [548, 0]
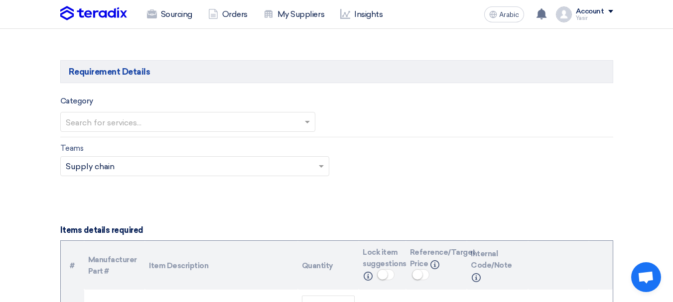
click at [136, 129] on input "text" at bounding box center [183, 123] width 234 height 16
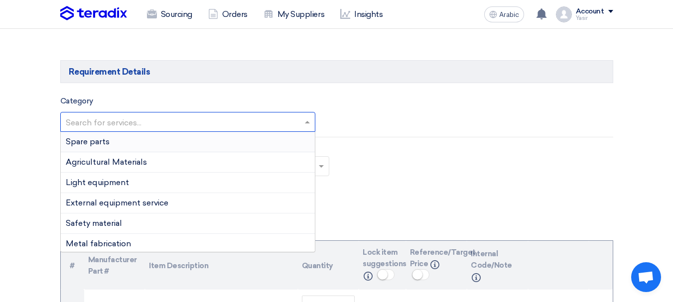
click at [102, 142] on font "Spare parts" at bounding box center [88, 141] width 44 height 9
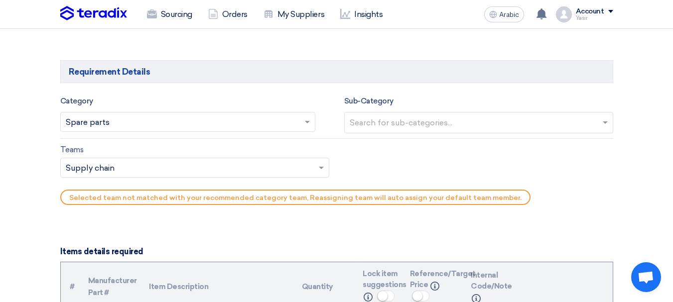
click at [445, 123] on input "text" at bounding box center [480, 124] width 260 height 16
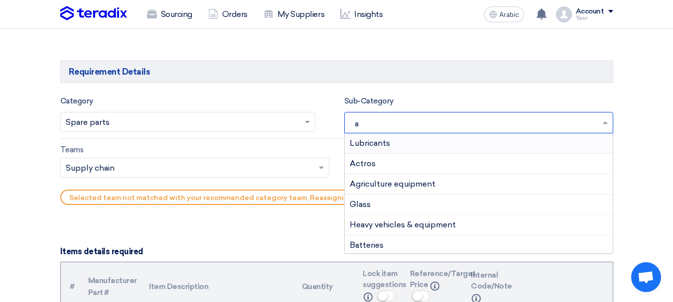
type input "ac"
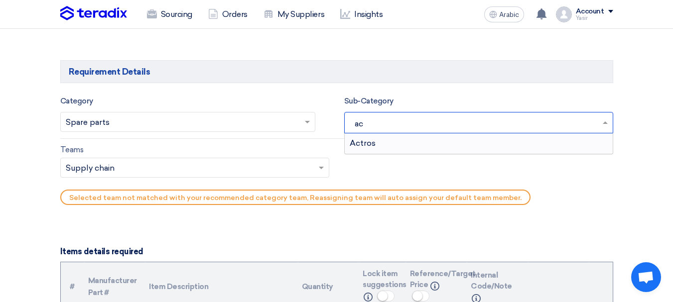
click at [382, 144] on div "Actros" at bounding box center [479, 143] width 268 height 20
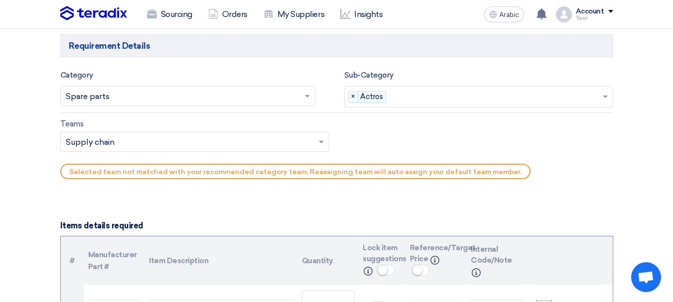
scroll to position [598, 0]
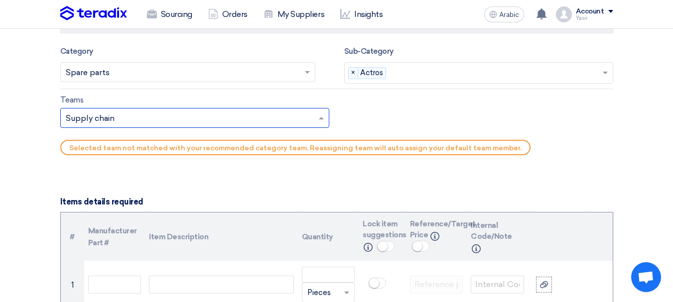
click at [178, 114] on input "text" at bounding box center [190, 119] width 248 height 16
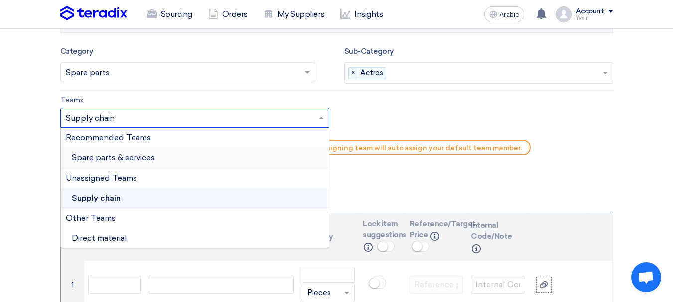
click at [99, 162] on font "Spare parts & services" at bounding box center [113, 157] width 83 height 9
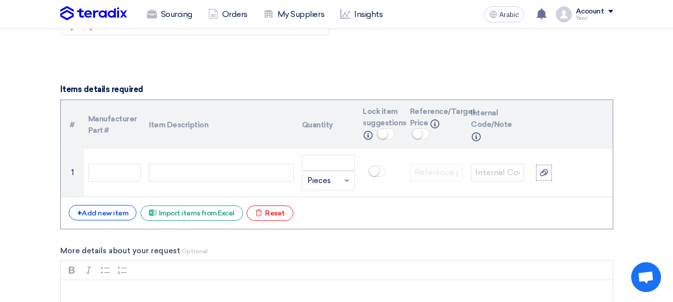
scroll to position [747, 0]
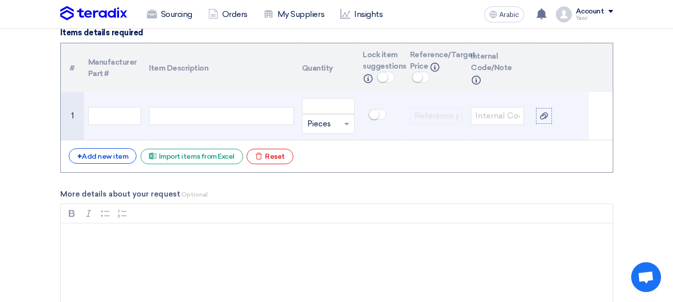
click at [219, 123] on div at bounding box center [221, 116] width 144 height 18
paste div
click at [115, 121] on input "text" at bounding box center [114, 116] width 53 height 18
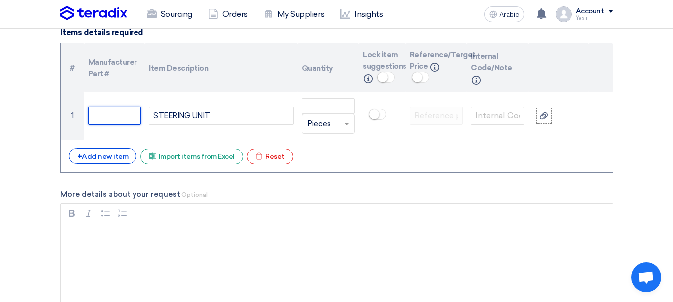
paste input "2300-25451"
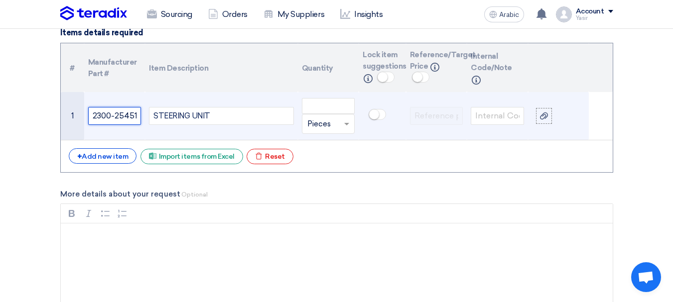
type input "2300-25451"
click at [273, 114] on div "STEERING UNIT" at bounding box center [221, 116] width 144 height 18
click at [335, 106] on input "number" at bounding box center [328, 106] width 53 height 16
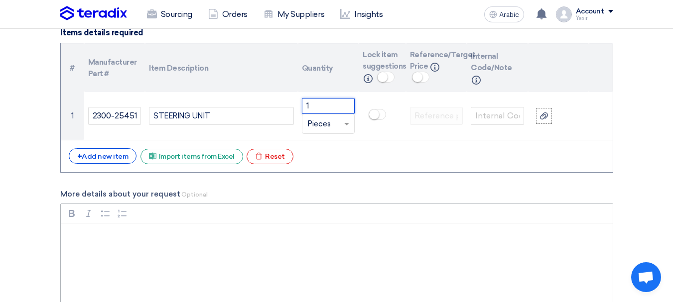
type input "1"
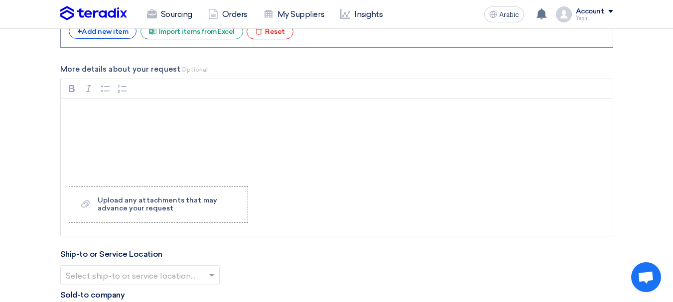
scroll to position [996, 0]
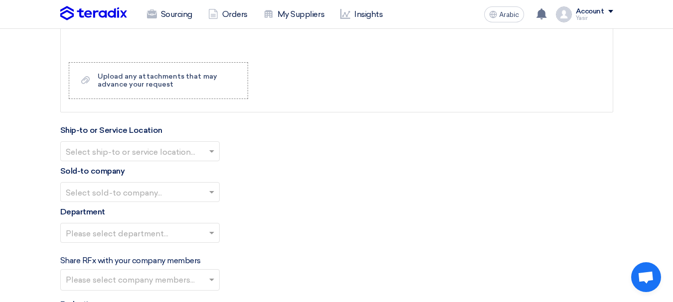
click at [170, 160] on input "text" at bounding box center [135, 152] width 138 height 16
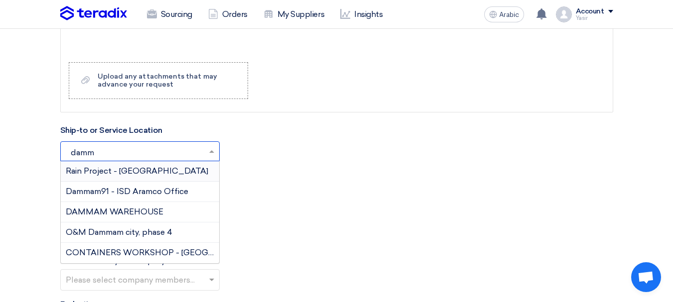
type input "damma"
click at [87, 210] on span "DAMMAM WAREHOUSE" at bounding box center [115, 211] width 98 height 9
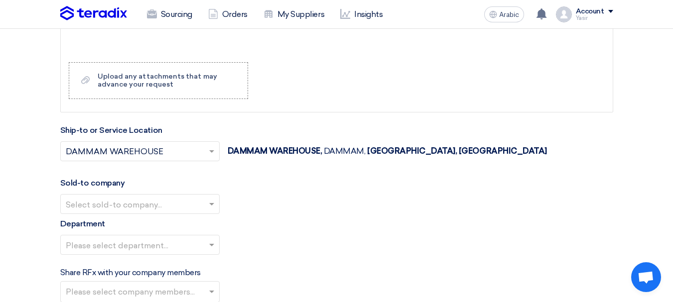
click at [148, 187] on div "Sold-to company Select sold-to company..." at bounding box center [336, 195] width 553 height 37
click at [150, 213] on ng-select "Select sold-to company..." at bounding box center [139, 204] width 159 height 20
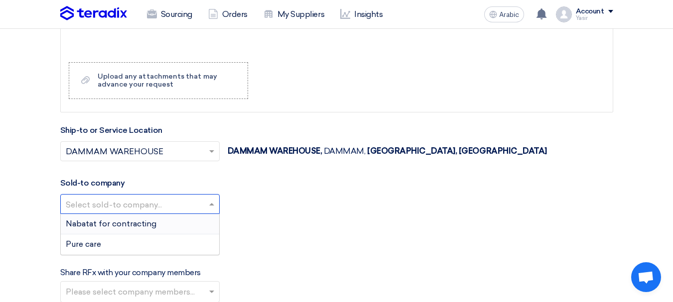
click at [138, 227] on span "Nabatat for contracting" at bounding box center [111, 223] width 91 height 9
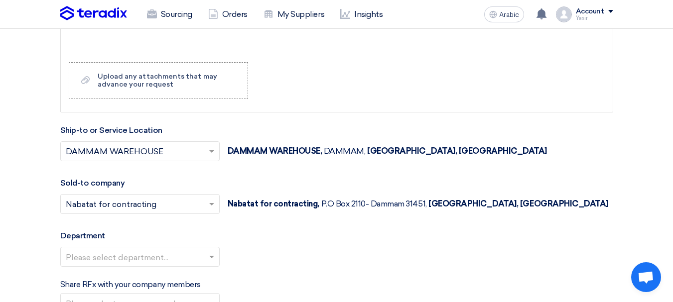
scroll to position [1046, 0]
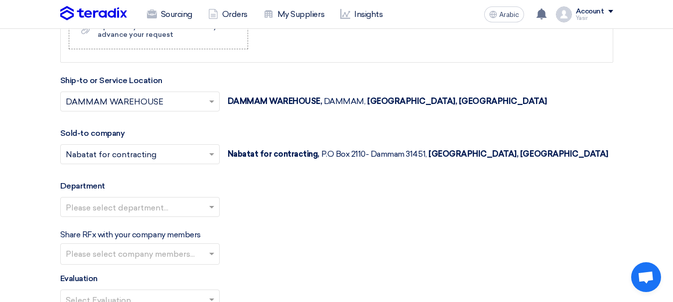
click at [106, 200] on input "text" at bounding box center [135, 208] width 138 height 16
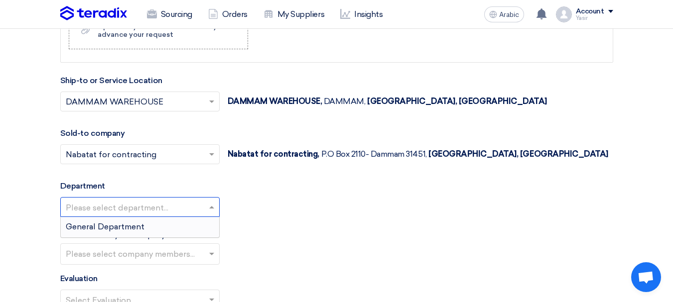
click at [87, 229] on span "General Department" at bounding box center [105, 226] width 79 height 9
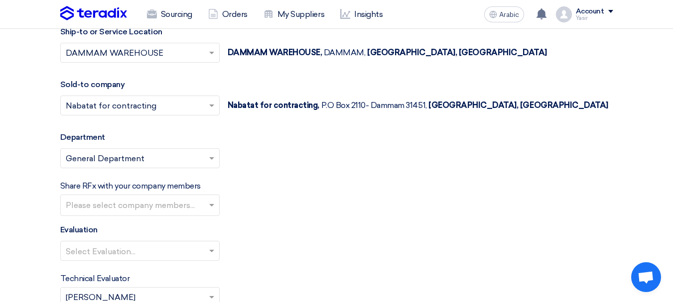
scroll to position [1145, 0]
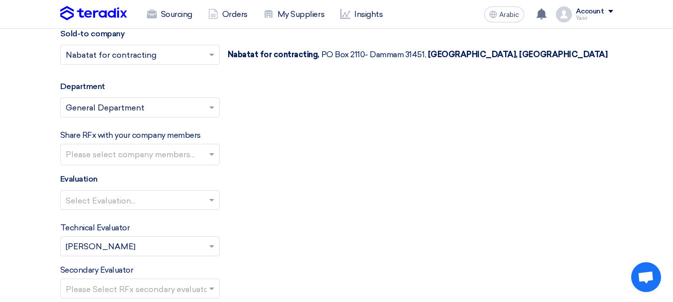
click at [131, 190] on div "Select Evaluation..." at bounding box center [139, 200] width 159 height 20
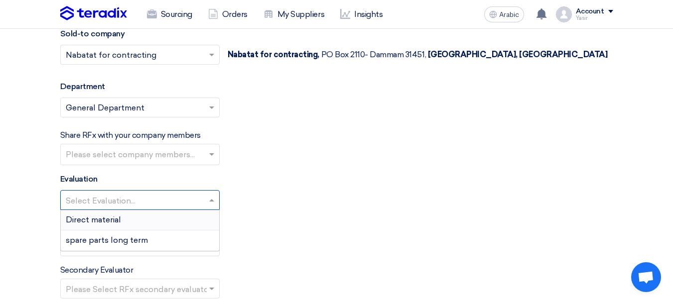
click at [115, 216] on font "Direct material" at bounding box center [93, 219] width 55 height 9
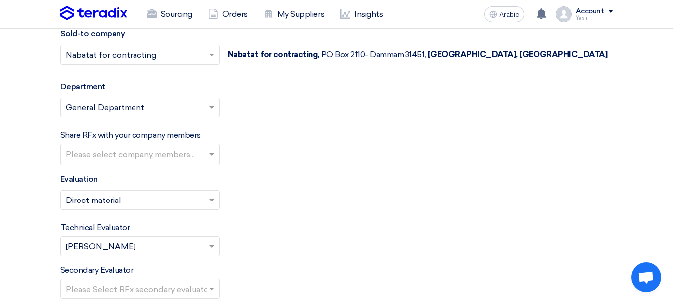
click at [128, 201] on input "text" at bounding box center [135, 201] width 138 height 16
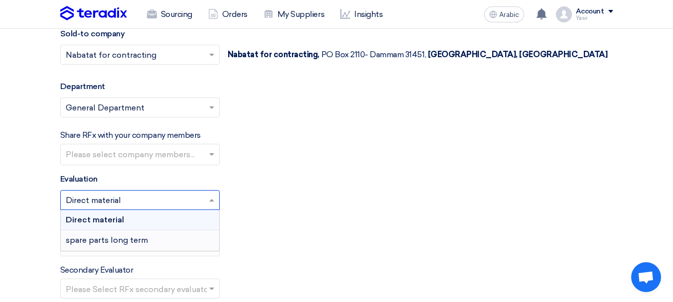
click at [105, 245] on font "spare parts long term" at bounding box center [107, 240] width 82 height 9
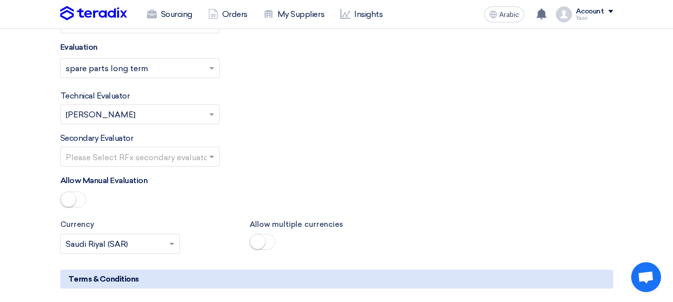
scroll to position [1295, 0]
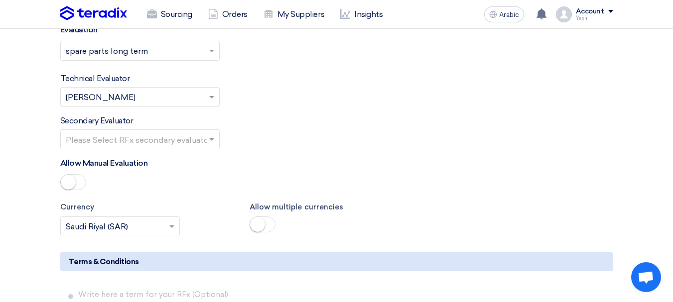
click at [164, 142] on input "text" at bounding box center [135, 140] width 138 height 16
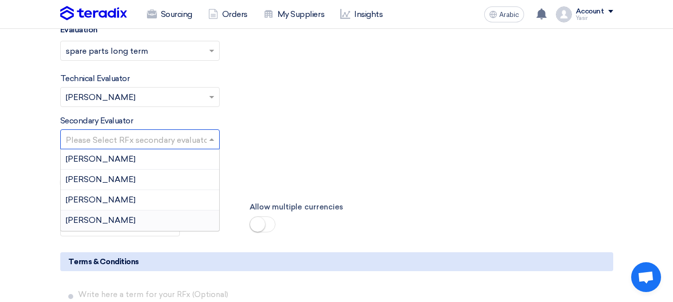
click at [90, 226] on div "[PERSON_NAME]" at bounding box center [140, 221] width 158 height 20
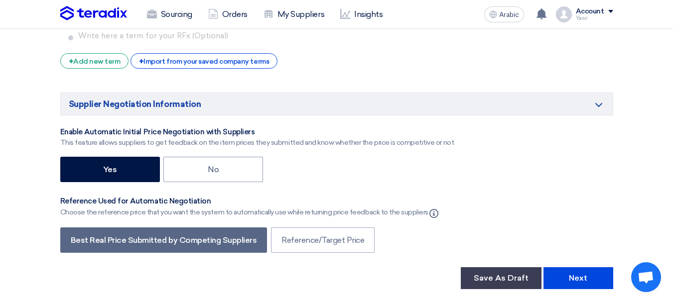
scroll to position [1594, 0]
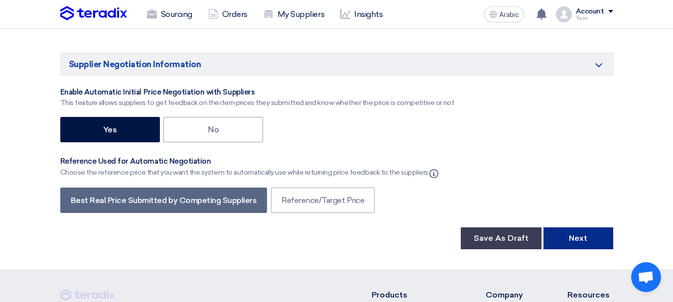
click at [576, 244] on button "Next" at bounding box center [578, 239] width 70 height 22
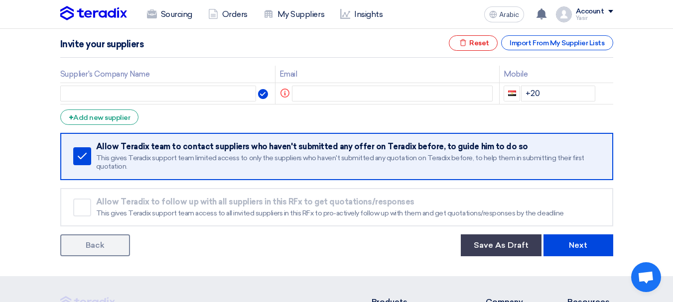
scroll to position [149, 0]
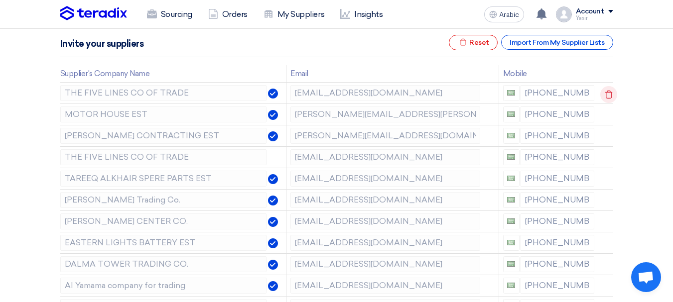
click at [604, 93] on icon at bounding box center [608, 94] width 17 height 17
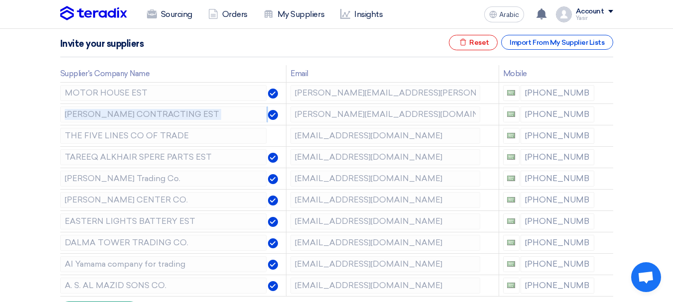
click at [0, 0] on icon at bounding box center [0, 0] width 0 height 0
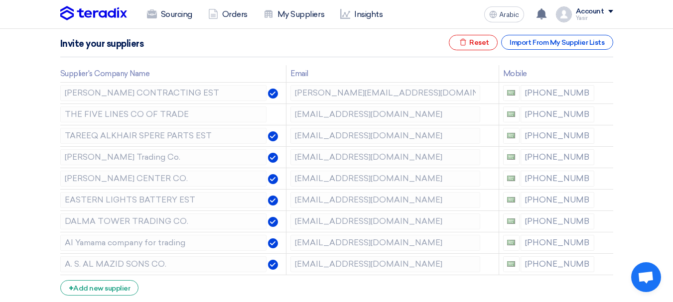
click at [0, 0] on icon at bounding box center [0, 0] width 0 height 0
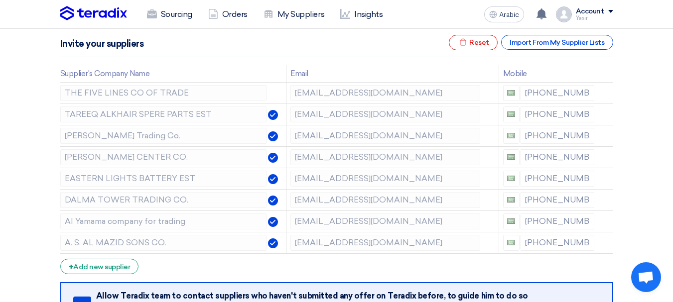
click at [0, 0] on icon at bounding box center [0, 0] width 0 height 0
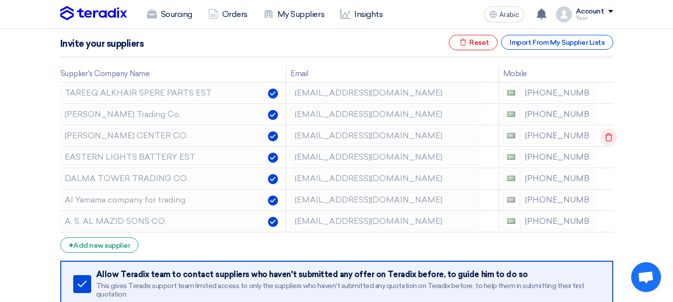
click at [604, 136] on icon at bounding box center [608, 137] width 17 height 17
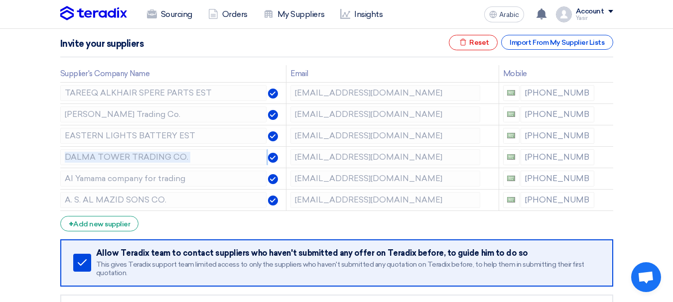
click at [0, 0] on icon at bounding box center [0, 0] width 0 height 0
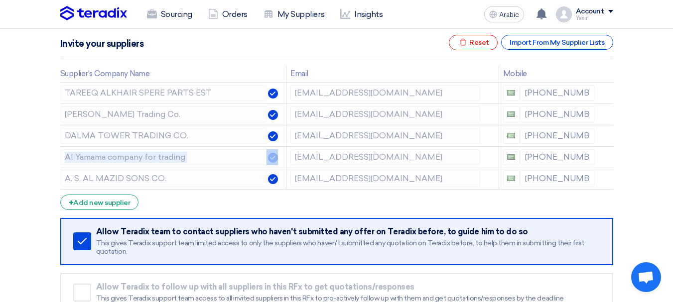
click at [0, 0] on icon at bounding box center [0, 0] width 0 height 0
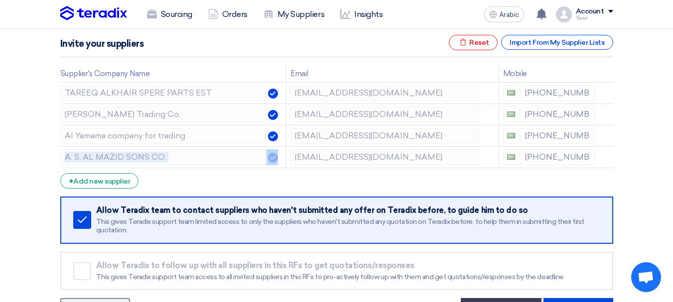
click at [0, 0] on icon at bounding box center [0, 0] width 0 height 0
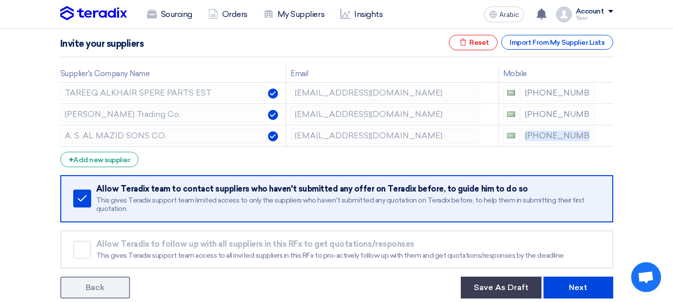
click at [0, 0] on icon at bounding box center [0, 0] width 0 height 0
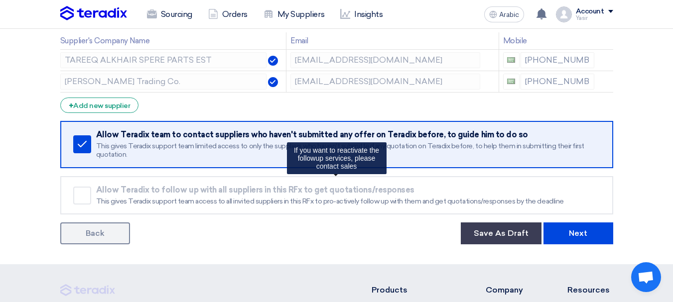
scroll to position [199, 0]
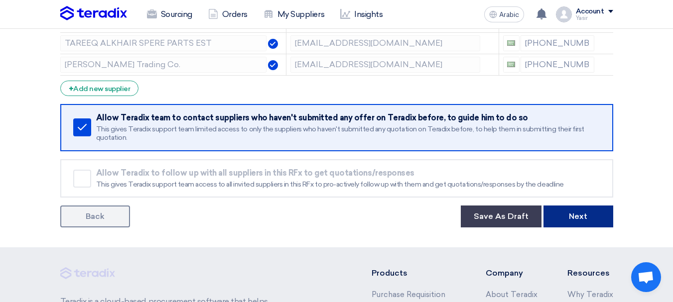
click at [564, 225] on button "Next" at bounding box center [578, 217] width 70 height 22
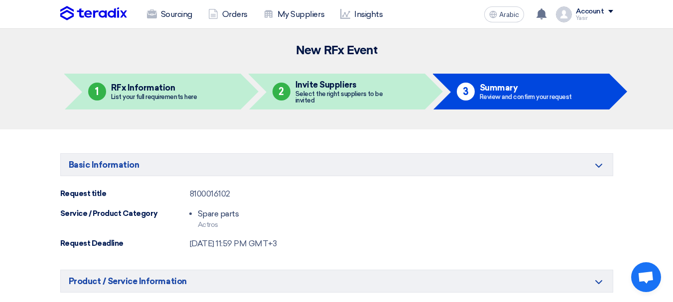
click at [210, 198] on font "8100016102" at bounding box center [210, 193] width 40 height 9
click at [218, 194] on font "8100016102" at bounding box center [210, 193] width 40 height 9
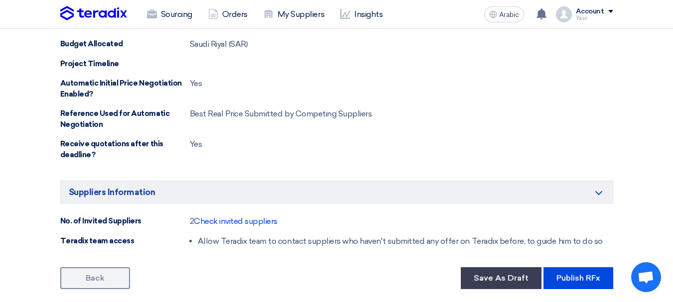
scroll to position [498, 0]
click at [582, 280] on font "Publish RFx" at bounding box center [578, 277] width 44 height 9
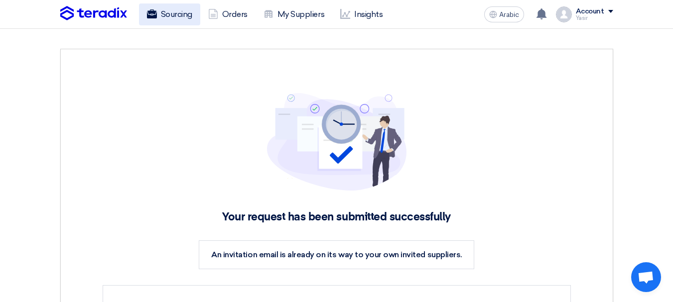
click at [155, 14] on use at bounding box center [151, 13] width 10 height 9
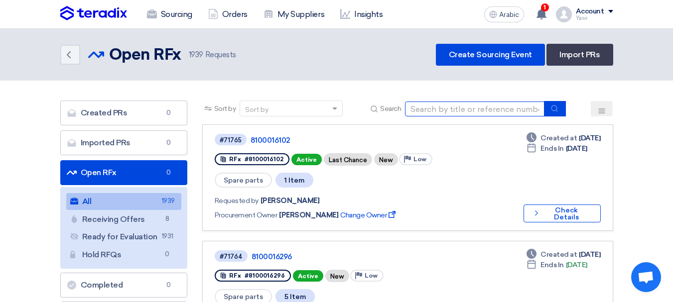
click at [468, 102] on input at bounding box center [474, 109] width 139 height 15
type input "69637"
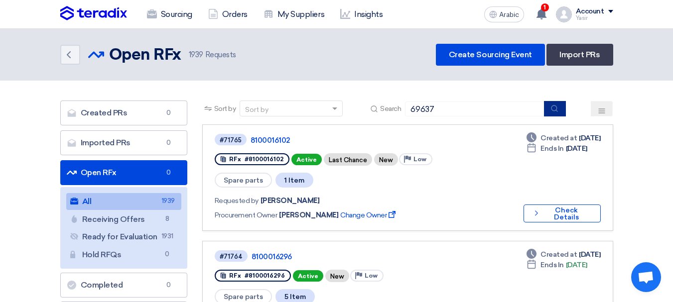
click at [554, 103] on button "submit" at bounding box center [555, 108] width 22 height 15
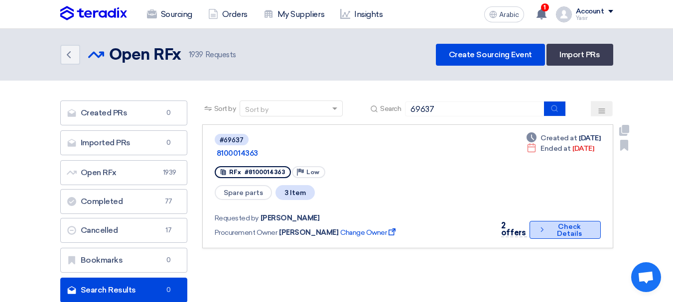
click at [562, 223] on font "Check Details" at bounding box center [569, 230] width 25 height 15
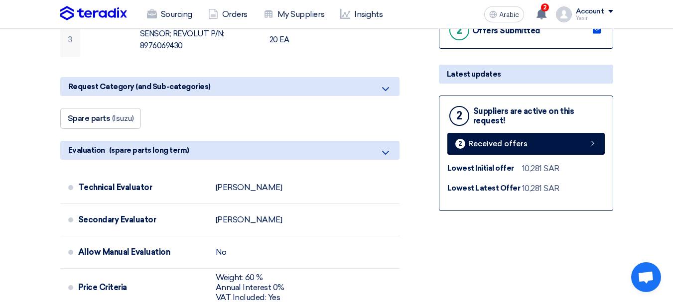
scroll to position [299, 0]
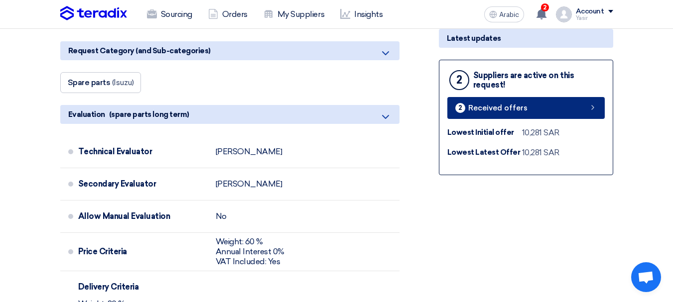
click at [532, 117] on link "2 Received offers" at bounding box center [525, 108] width 157 height 22
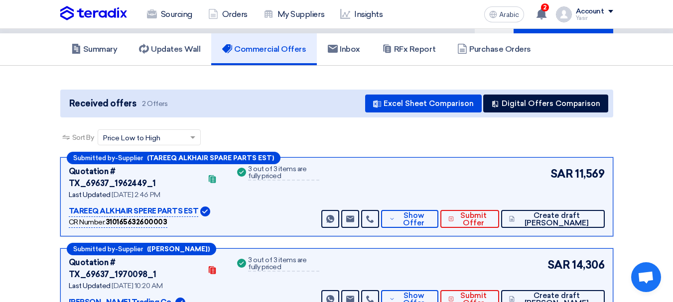
scroll to position [100, 0]
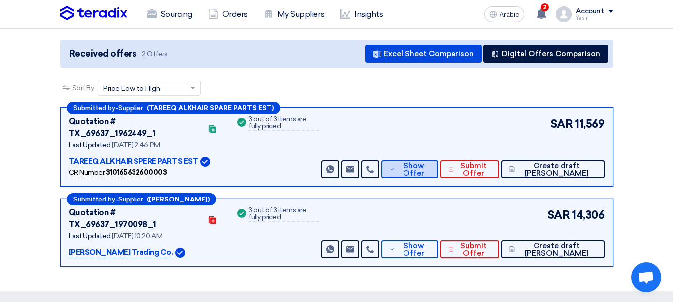
click at [424, 164] on font "Show Offer" at bounding box center [413, 169] width 21 height 16
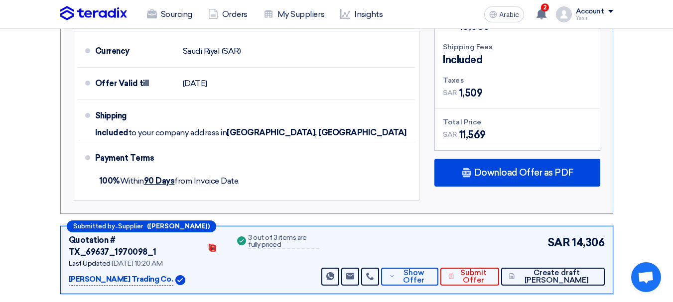
scroll to position [747, 0]
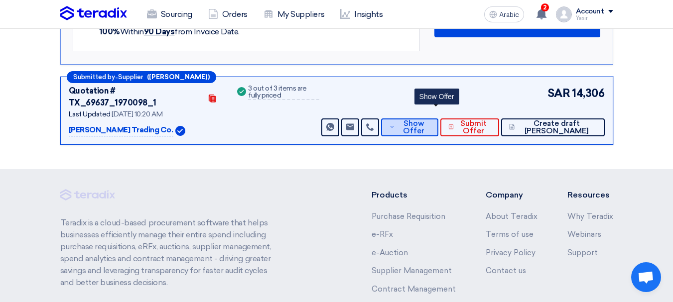
click at [424, 119] on font "Show Offer" at bounding box center [413, 127] width 21 height 16
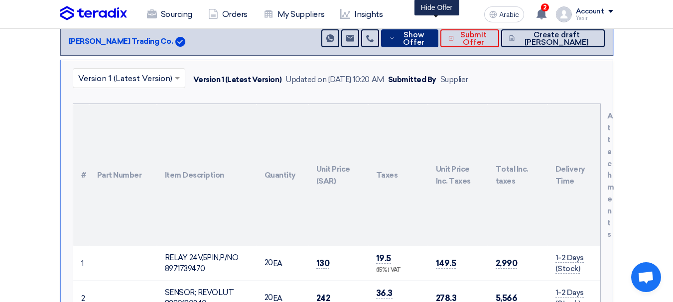
scroll to position [398, 0]
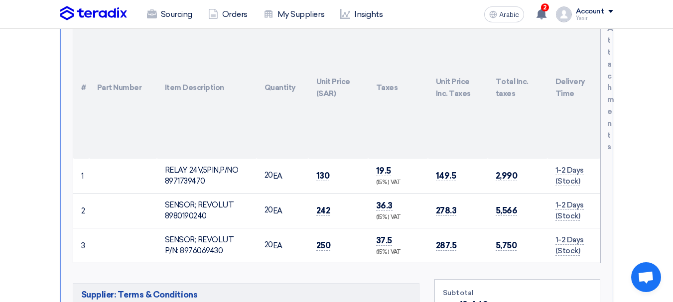
click at [314, 159] on td "130" at bounding box center [338, 176] width 60 height 35
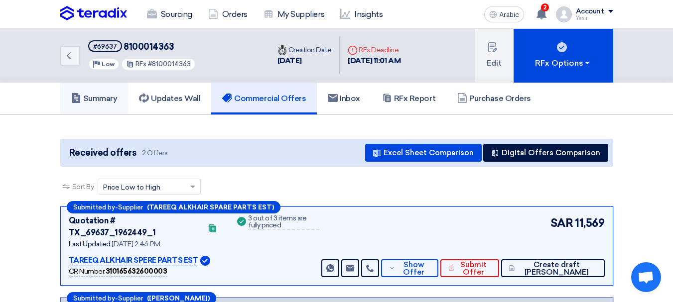
scroll to position [0, 0]
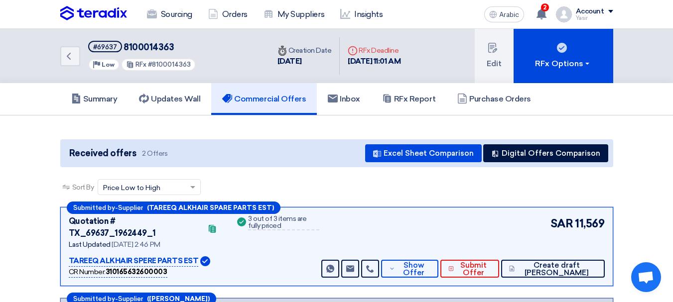
click at [108, 50] on font "#69637" at bounding box center [105, 46] width 24 height 7
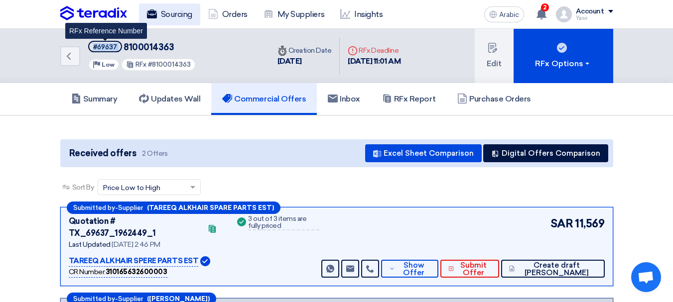
copy span "#69637"
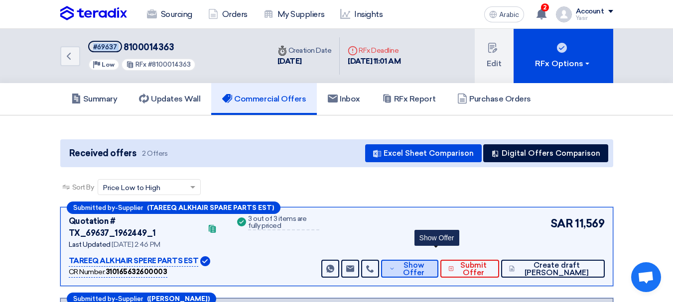
click at [424, 261] on font "Show Offer" at bounding box center [413, 269] width 21 height 16
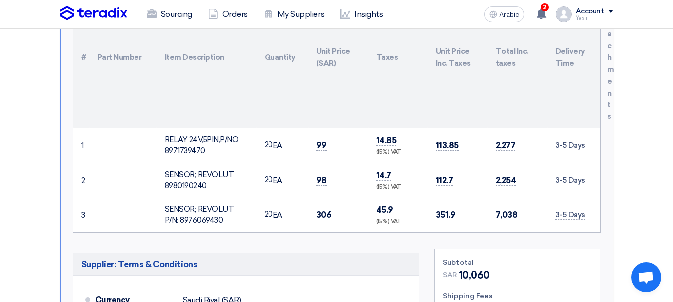
scroll to position [498, 0]
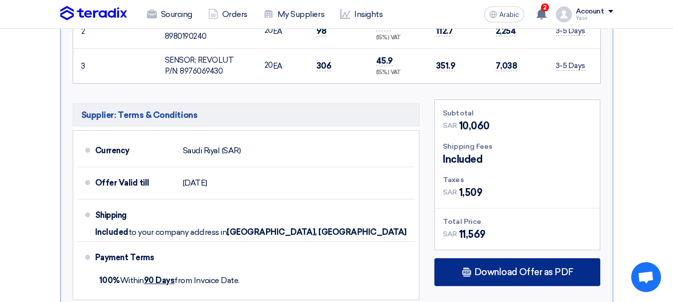
click at [488, 258] on div "Download Offer as PDF" at bounding box center [517, 272] width 166 height 28
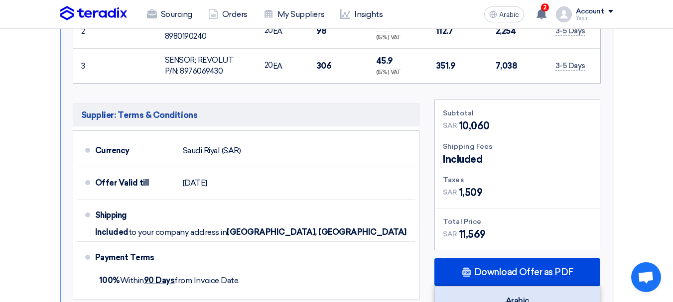
click at [517, 287] on div "Arabic" at bounding box center [517, 301] width 165 height 28
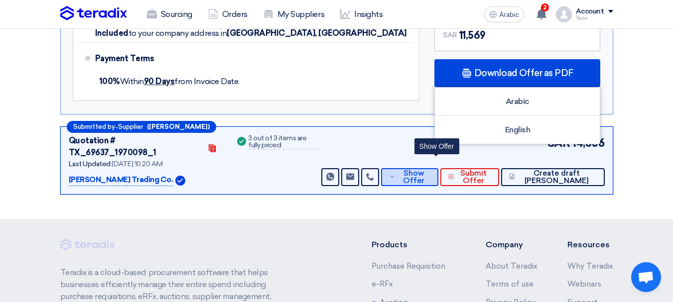
click at [424, 169] on font "Show Offer" at bounding box center [413, 177] width 21 height 16
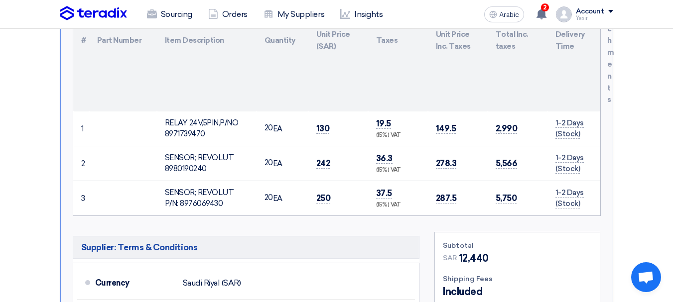
scroll to position [363, 0]
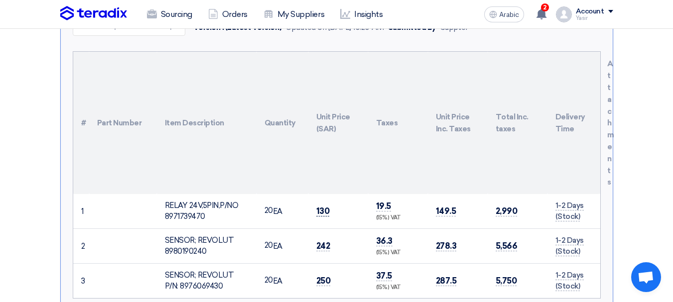
click at [322, 206] on font "130" at bounding box center [322, 211] width 13 height 10
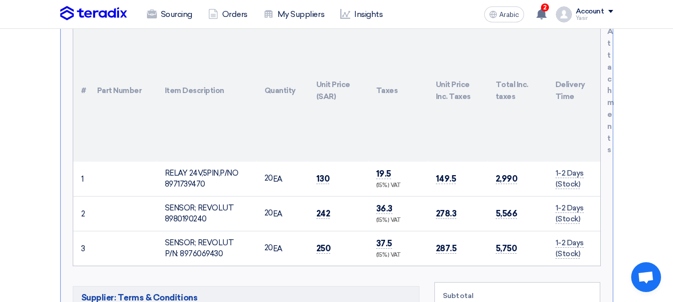
scroll to position [413, 0]
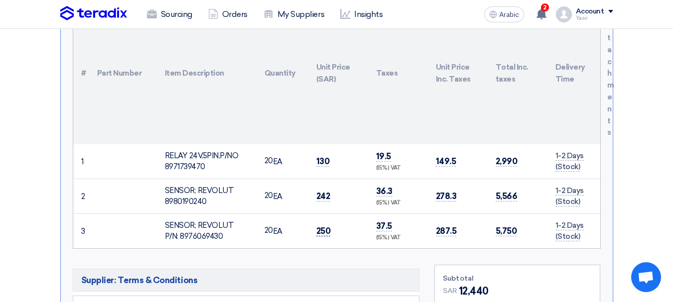
click at [324, 226] on font "250" at bounding box center [323, 231] width 14 height 10
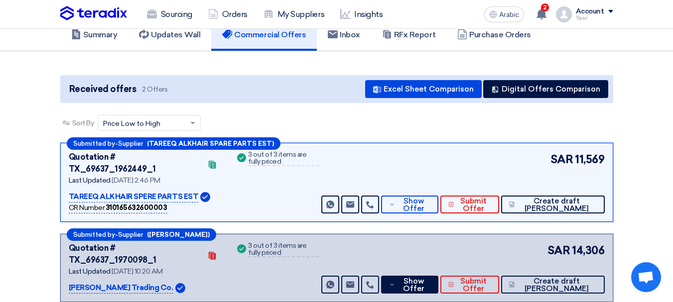
scroll to position [114, 0]
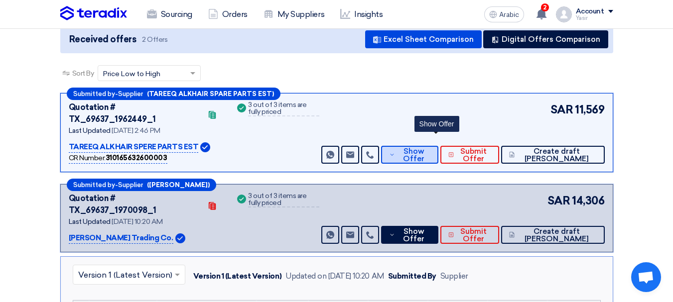
click at [424, 147] on font "Show Offer" at bounding box center [413, 155] width 21 height 16
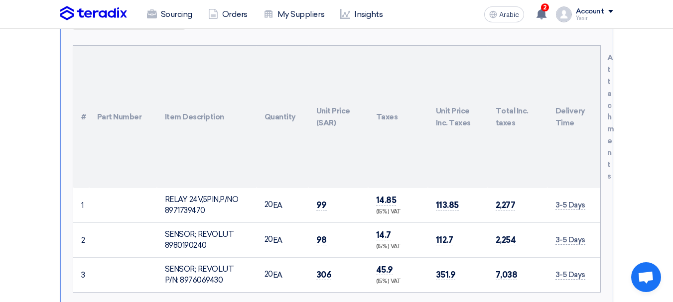
scroll to position [313, 0]
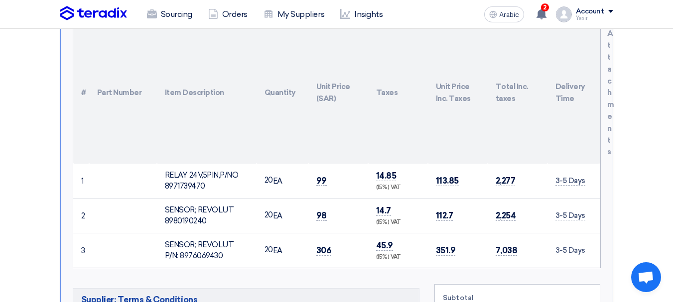
click at [321, 176] on font "99" at bounding box center [321, 181] width 10 height 10
click at [322, 176] on font "99" at bounding box center [321, 181] width 10 height 10
click at [320, 211] on font "98" at bounding box center [321, 216] width 10 height 10
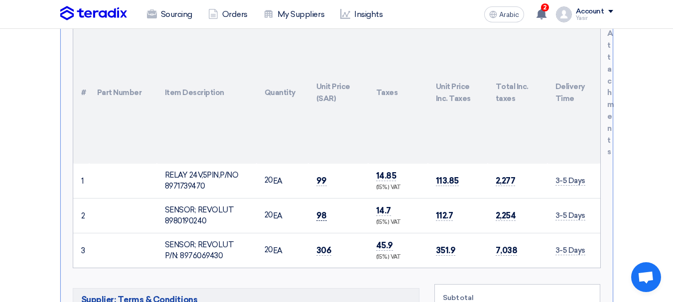
click at [320, 211] on font "98" at bounding box center [321, 216] width 10 height 10
click at [327, 246] on font "306" at bounding box center [323, 251] width 15 height 10
click at [316, 176] on font "99" at bounding box center [321, 181] width 10 height 10
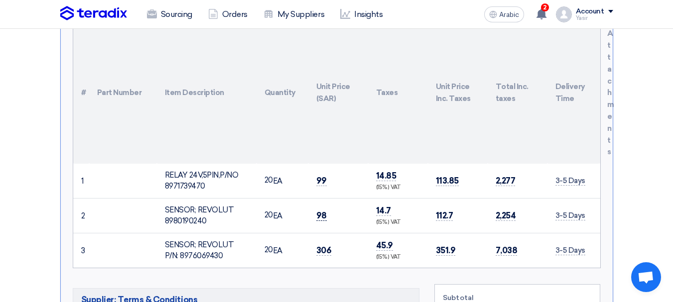
click at [322, 211] on font "98" at bounding box center [321, 216] width 10 height 10
click at [327, 246] on font "306" at bounding box center [323, 251] width 15 height 10
click at [322, 176] on font "99" at bounding box center [321, 181] width 10 height 10
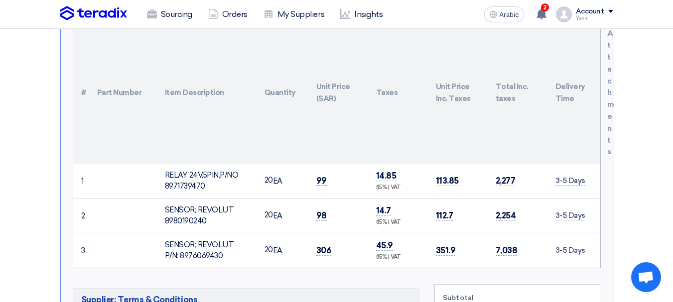
click at [322, 176] on font "99" at bounding box center [321, 181] width 10 height 10
click at [321, 176] on font "99" at bounding box center [321, 181] width 10 height 10
click at [318, 176] on font "99" at bounding box center [321, 181] width 10 height 10
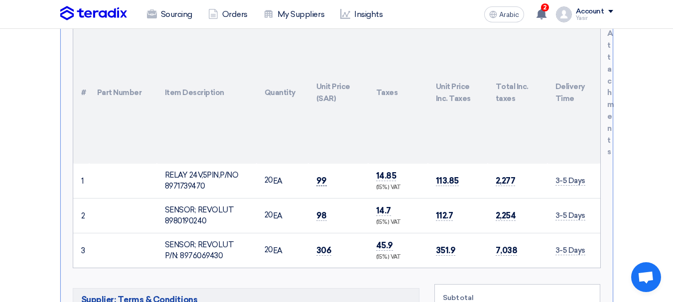
click at [318, 176] on font "99" at bounding box center [321, 181] width 10 height 10
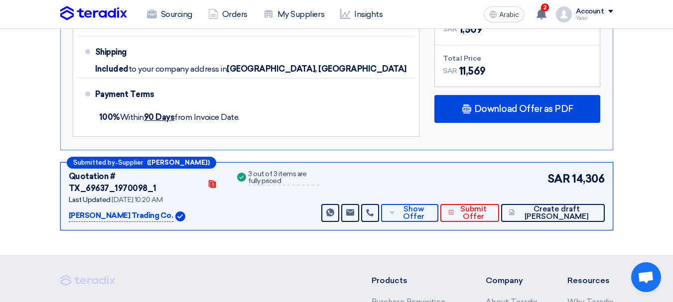
scroll to position [747, 0]
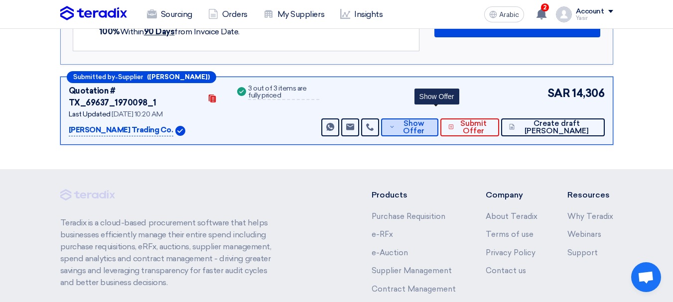
click at [424, 119] on font "Show Offer" at bounding box center [413, 127] width 21 height 16
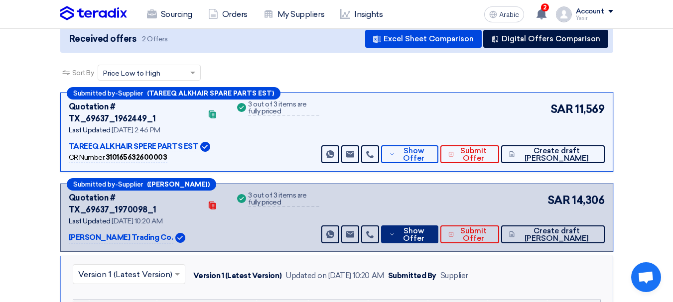
scroll to position [114, 0]
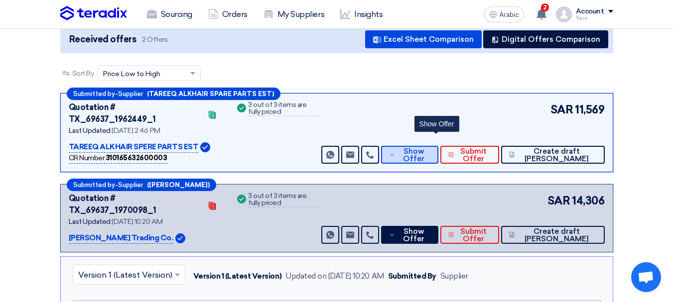
click at [429, 148] on span "Show Offer" at bounding box center [413, 155] width 33 height 15
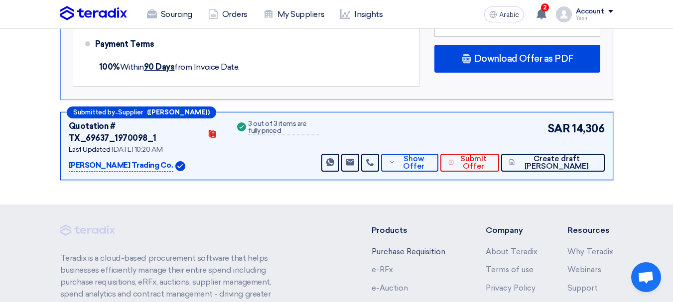
scroll to position [761, 0]
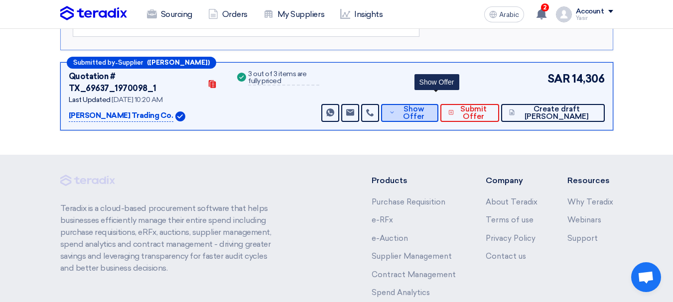
click at [424, 105] on font "Show Offer" at bounding box center [413, 113] width 21 height 16
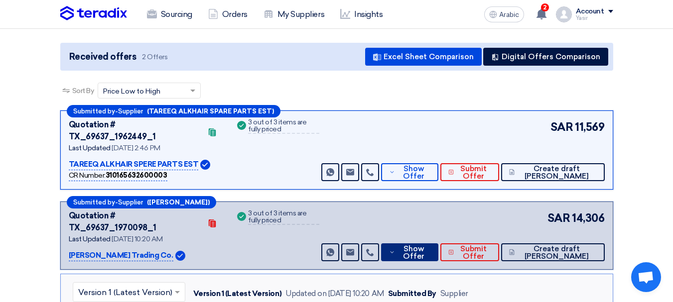
scroll to position [114, 0]
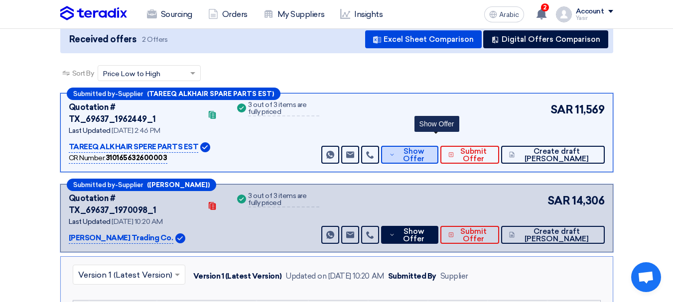
click at [424, 147] on font "Show Offer" at bounding box center [413, 155] width 21 height 16
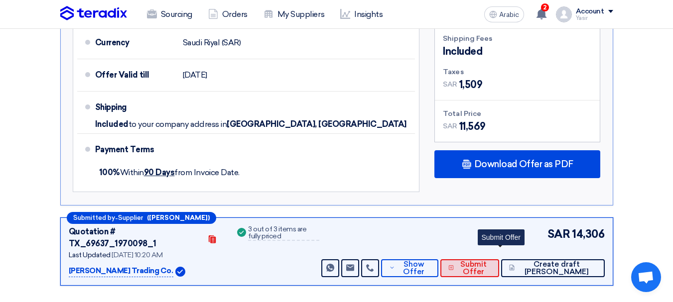
scroll to position [662, 0]
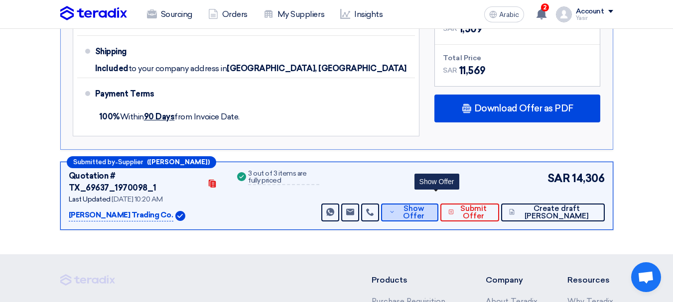
click at [424, 204] on font "Show Offer" at bounding box center [413, 212] width 21 height 16
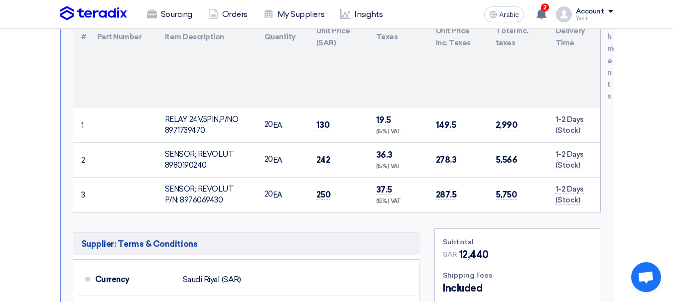
scroll to position [413, 0]
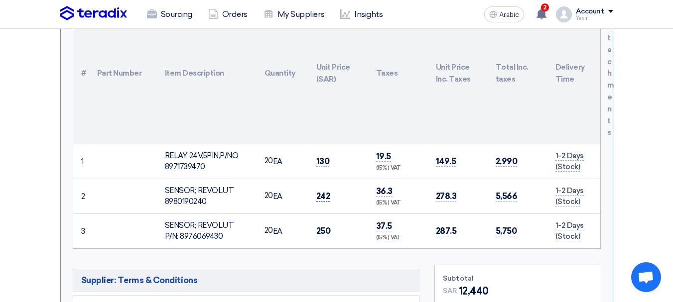
click at [328, 191] on font "242" at bounding box center [323, 196] width 14 height 10
click at [325, 191] on font "242" at bounding box center [323, 196] width 14 height 10
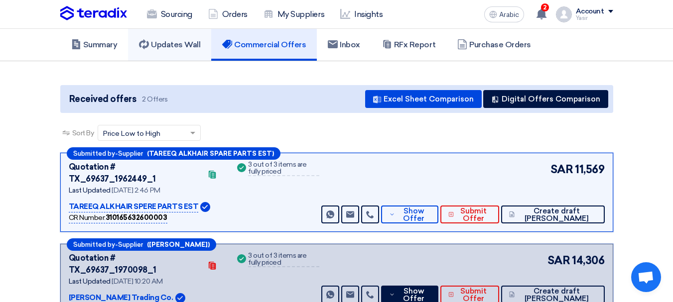
scroll to position [0, 0]
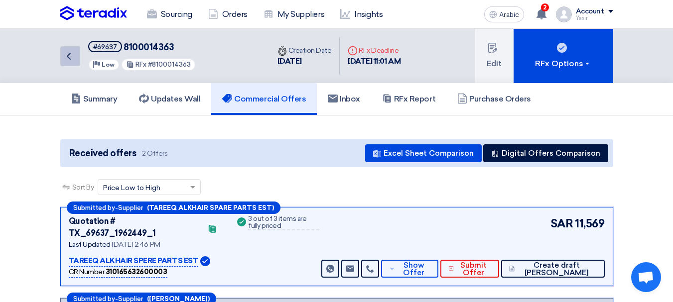
click at [77, 59] on link "Back" at bounding box center [70, 56] width 20 height 20
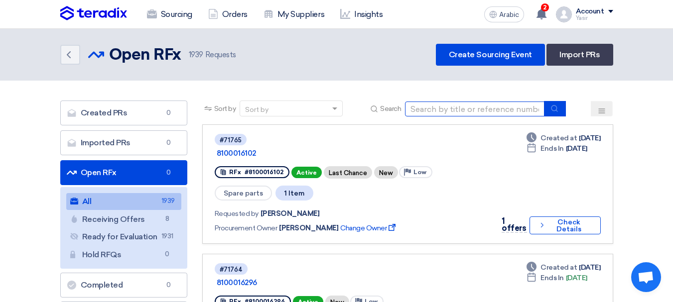
click at [493, 105] on input at bounding box center [474, 109] width 139 height 15
type input "68815"
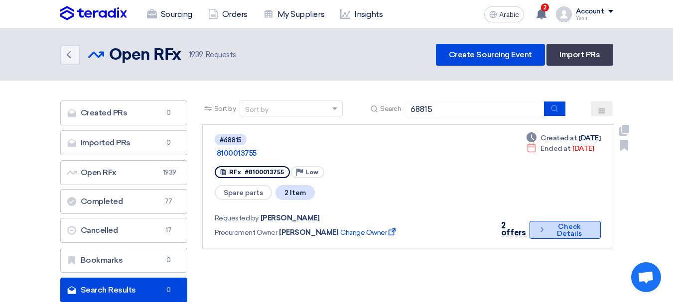
click at [552, 224] on font "Check Details" at bounding box center [569, 231] width 42 height 14
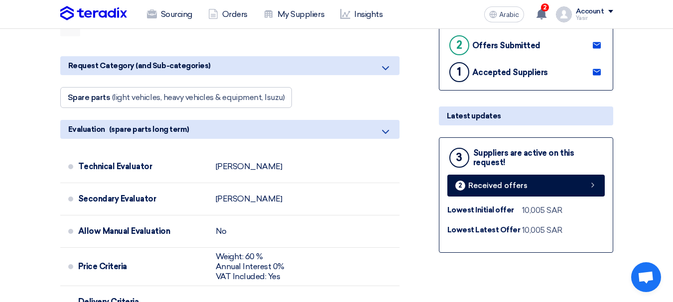
scroll to position [249, 0]
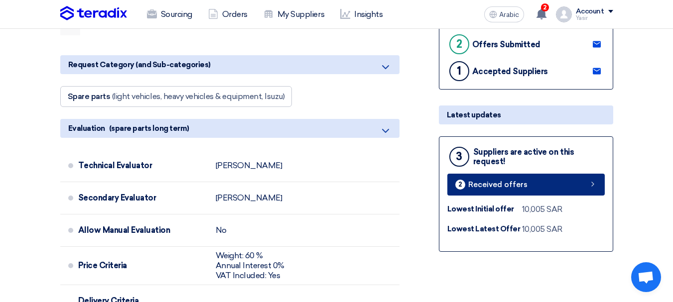
click at [528, 187] on link "2 Received offers" at bounding box center [525, 185] width 157 height 22
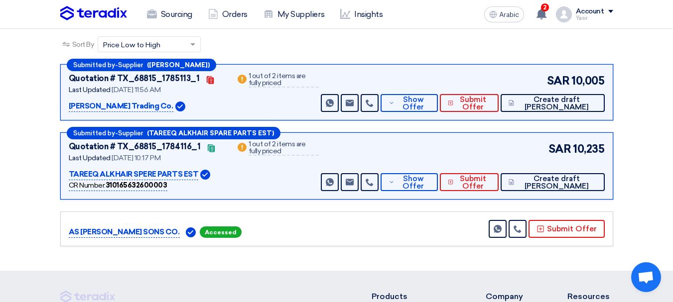
scroll to position [149, 0]
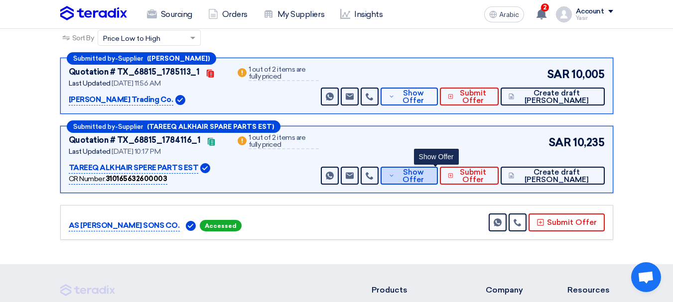
click at [424, 179] on font "Show Offer" at bounding box center [412, 176] width 21 height 16
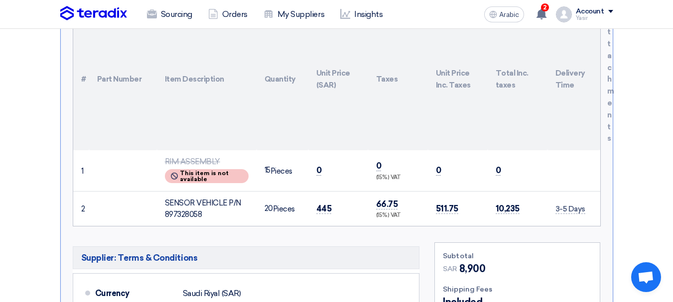
scroll to position [448, 0]
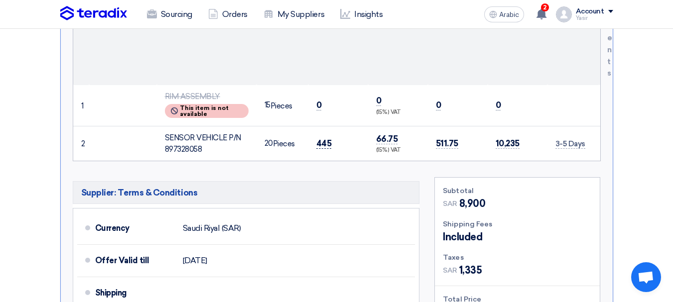
click at [325, 144] on font "445" at bounding box center [323, 143] width 15 height 10
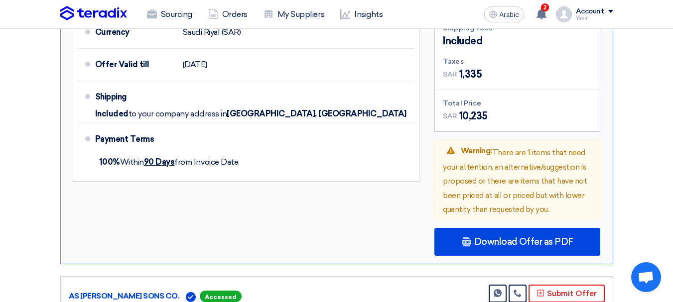
scroll to position [697, 0]
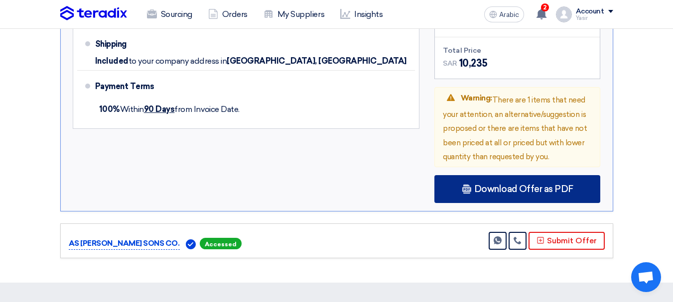
click at [508, 196] on div "Download Offer as PDF" at bounding box center [517, 189] width 166 height 28
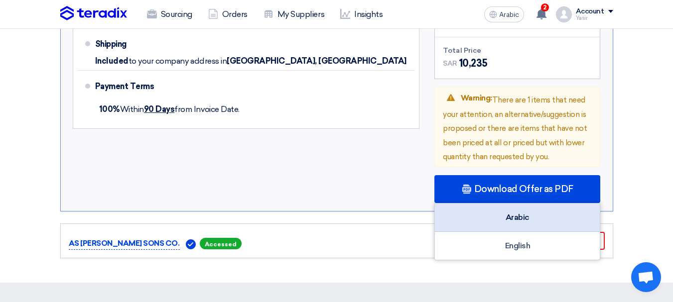
click at [503, 216] on div "Arabic" at bounding box center [517, 218] width 165 height 28
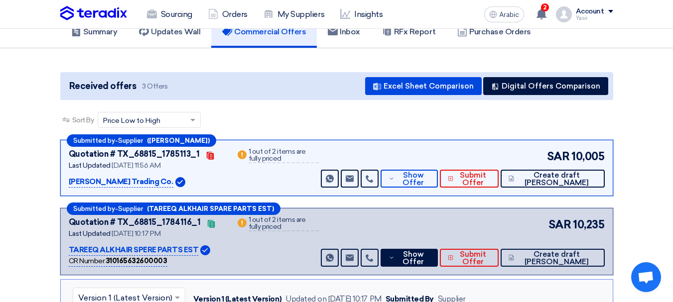
scroll to position [0, 0]
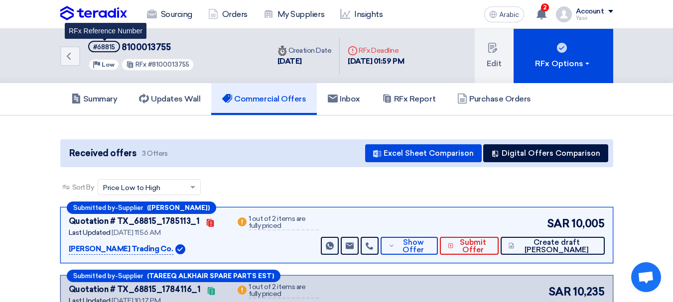
click at [106, 48] on font "#68815" at bounding box center [104, 46] width 22 height 7
click at [111, 49] on font "#68815" at bounding box center [104, 46] width 22 height 7
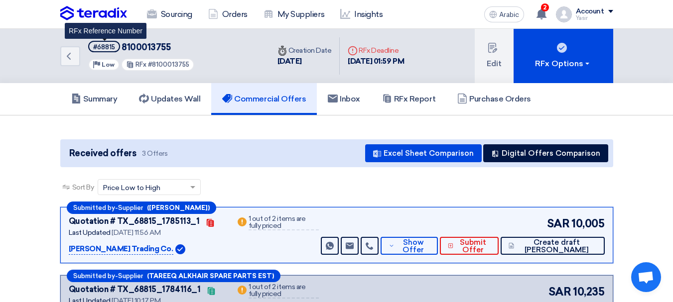
click at [111, 49] on font "#68815" at bounding box center [104, 46] width 22 height 7
click at [109, 49] on font "#68815" at bounding box center [104, 46] width 22 height 7
click at [111, 47] on font "#68815" at bounding box center [104, 46] width 22 height 7
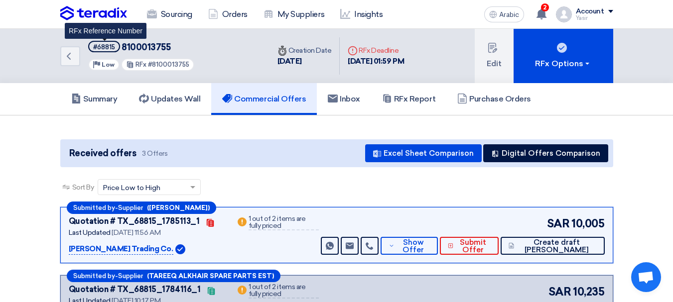
click at [111, 47] on font "#68815" at bounding box center [104, 46] width 22 height 7
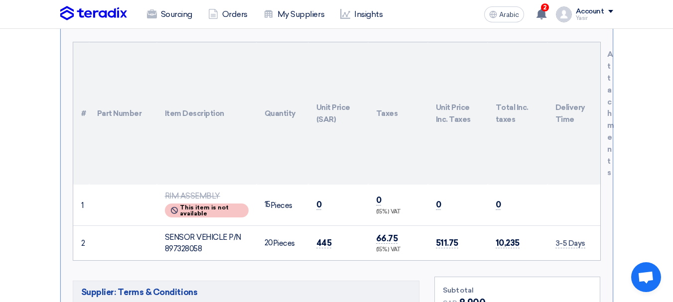
scroll to position [498, 0]
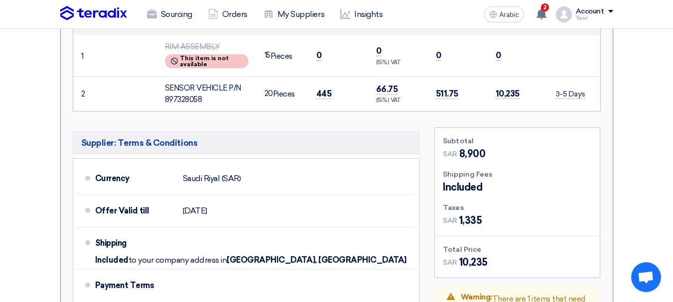
click at [190, 93] on div "SENSOR VEHICLE P/N 897328058" at bounding box center [207, 94] width 84 height 22
click at [195, 100] on font "SENSOR VEHICLE P/N 897328058" at bounding box center [203, 94] width 76 height 20
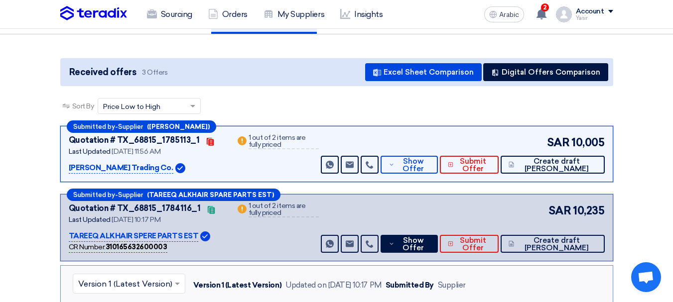
scroll to position [0, 0]
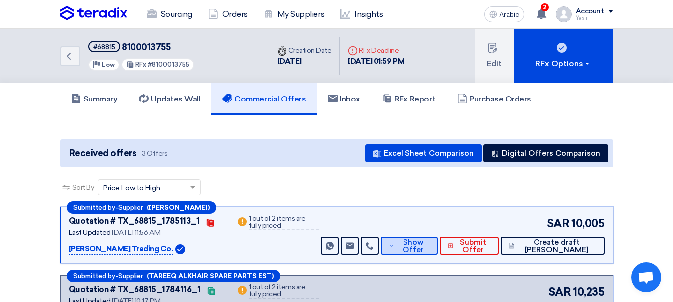
click at [425, 246] on span "Show Offer" at bounding box center [413, 246] width 33 height 15
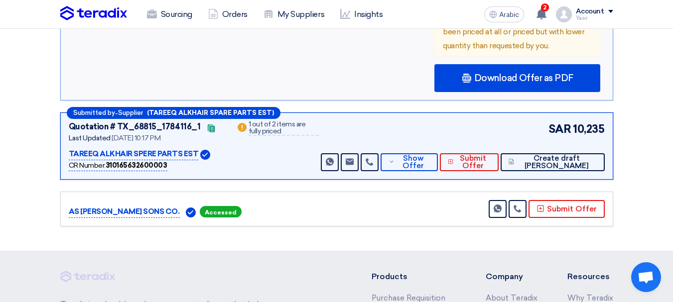
scroll to position [797, 0]
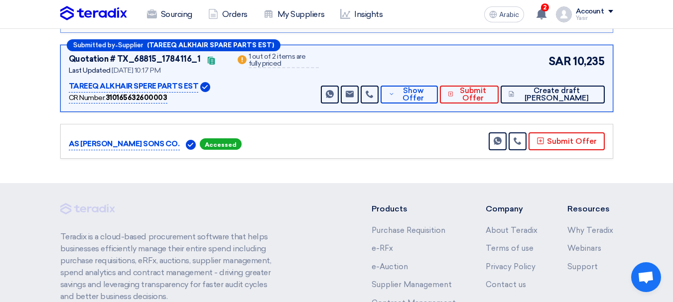
click at [436, 104] on div "Submitted by - Supplier (TAREEQ ALKHAIR SPARE PARTS EST) Quotation # TX_68815_1…" at bounding box center [336, 78] width 553 height 67
click at [424, 98] on font "Show Offer" at bounding box center [412, 94] width 21 height 16
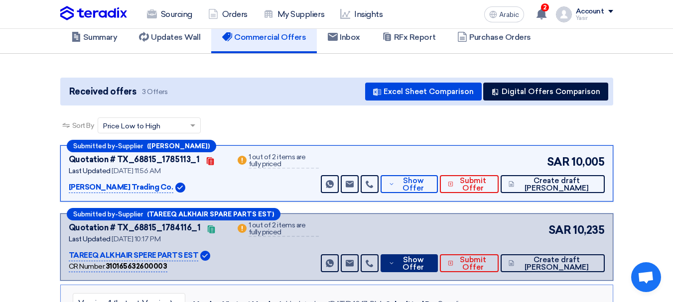
scroll to position [0, 0]
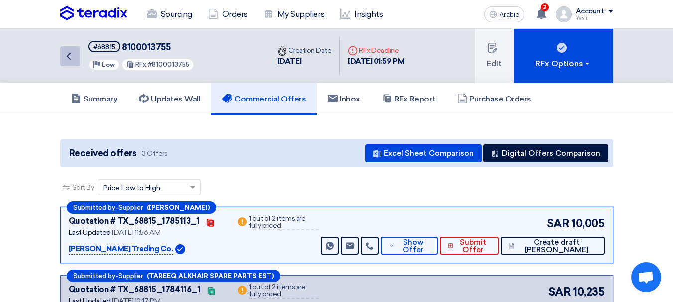
click at [71, 59] on icon "Back" at bounding box center [69, 56] width 12 height 12
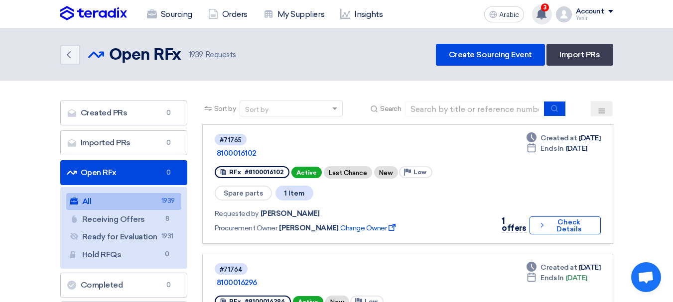
click at [543, 17] on use at bounding box center [541, 13] width 10 height 11
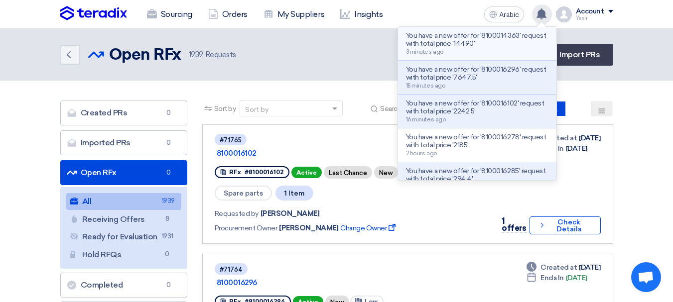
click at [452, 48] on div "You have a new offer for '8100014363' request with total price '14490' 3 minute…" at bounding box center [477, 43] width 142 height 23
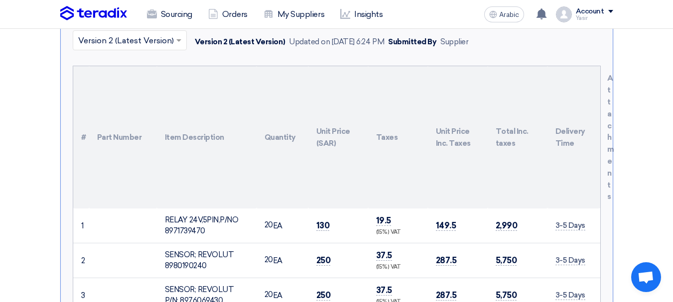
scroll to position [425, 0]
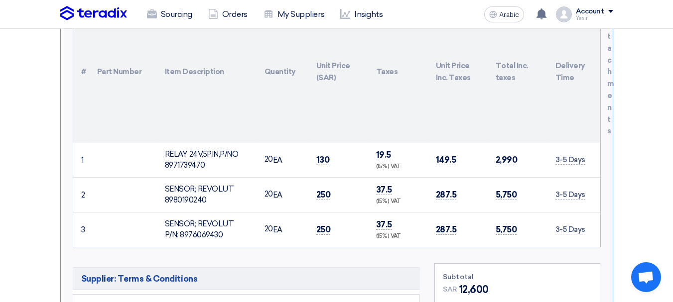
click at [328, 155] on font "130" at bounding box center [322, 160] width 13 height 10
click at [315, 179] on td "250" at bounding box center [338, 194] width 60 height 35
click at [316, 225] on font "250" at bounding box center [323, 230] width 14 height 10
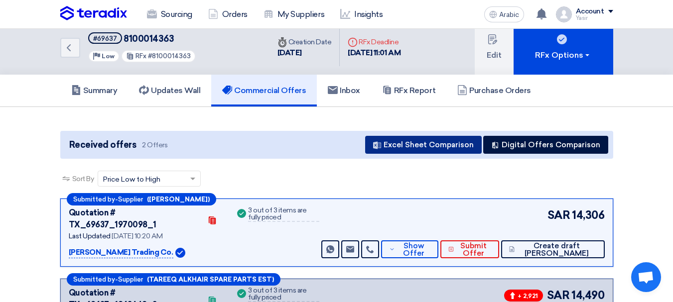
scroll to position [0, 0]
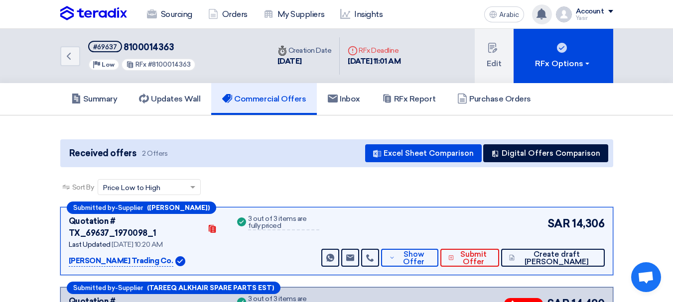
click at [544, 8] on icon at bounding box center [541, 13] width 11 height 11
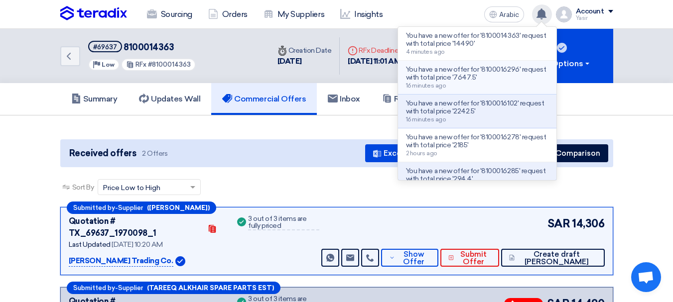
click at [485, 74] on p "You have a new offer for '8100016296' request with total price '7647.5'" at bounding box center [477, 74] width 142 height 16
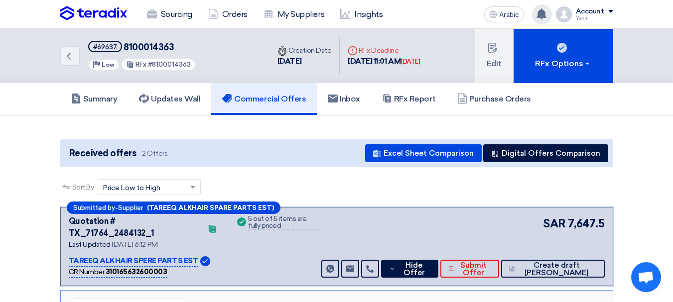
click at [543, 12] on use at bounding box center [541, 13] width 10 height 11
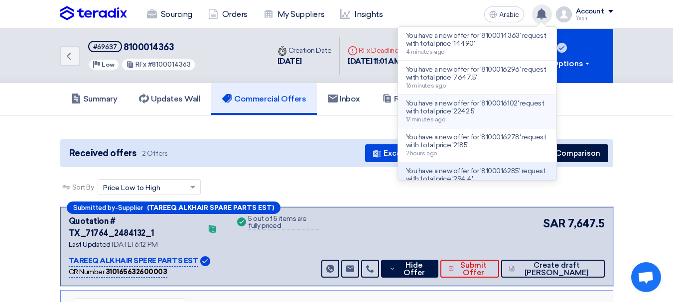
click at [473, 110] on font "You have a new offer for '8100016102' request with total price '2242.5'" at bounding box center [475, 107] width 138 height 16
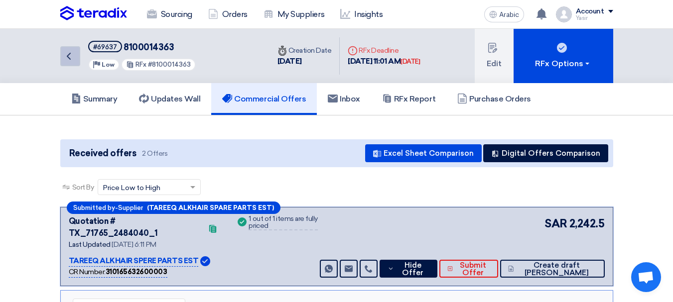
click at [68, 54] on icon "Back" at bounding box center [69, 56] width 12 height 12
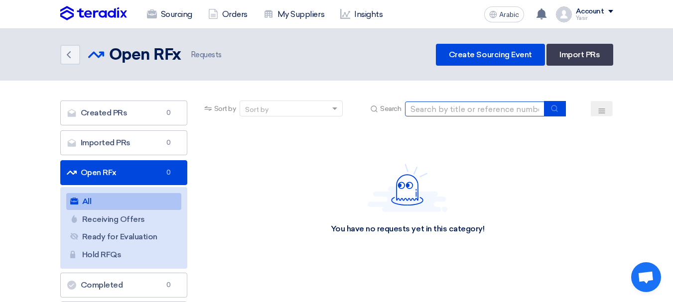
click at [453, 102] on input at bounding box center [474, 109] width 139 height 15
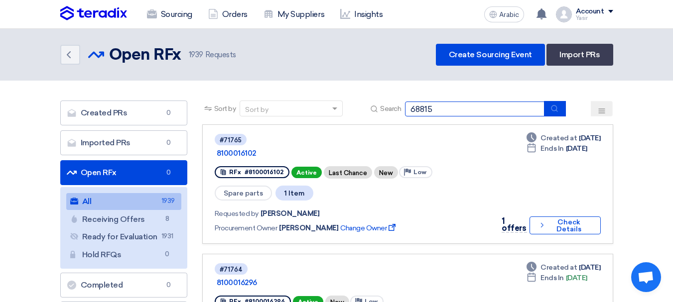
click at [544, 105] on input "68815" at bounding box center [474, 109] width 139 height 15
type input "68815"
click at [549, 106] on button "submit" at bounding box center [555, 108] width 22 height 15
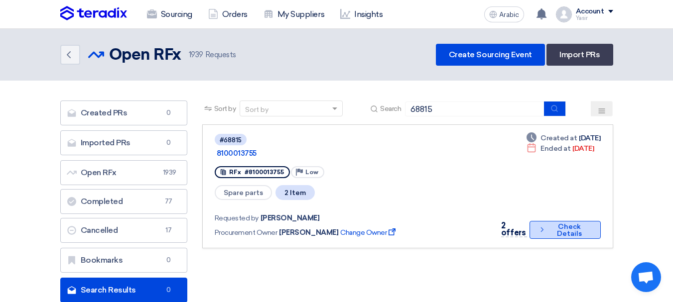
click at [567, 223] on font "Check Details" at bounding box center [569, 230] width 25 height 15
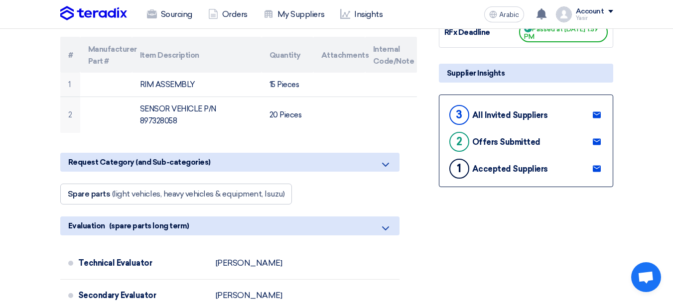
scroll to position [249, 0]
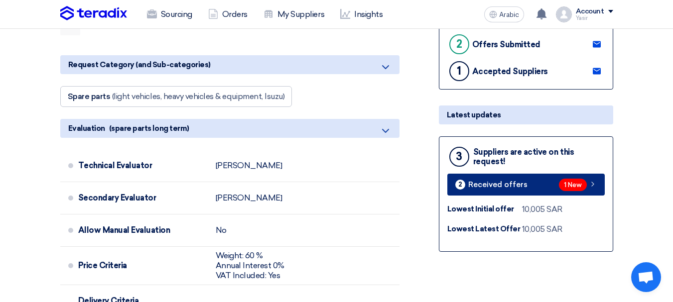
click at [526, 183] on link "2 Received offers 1 New" at bounding box center [525, 185] width 157 height 22
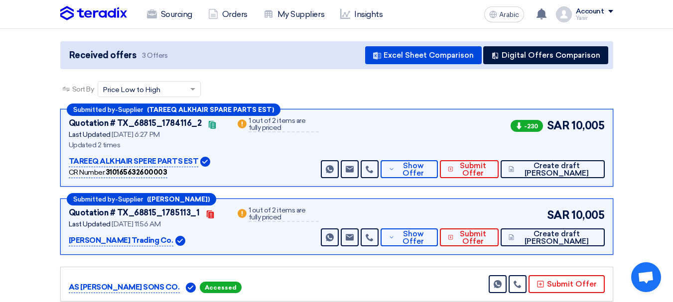
scroll to position [100, 0]
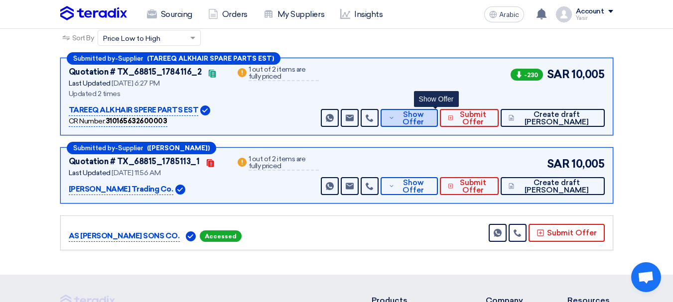
click at [424, 121] on font "Show Offer" at bounding box center [412, 118] width 21 height 16
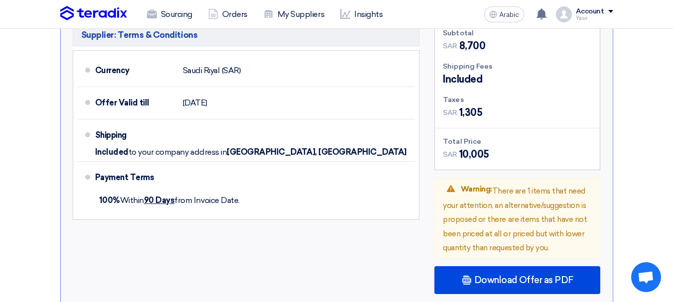
scroll to position [647, 0]
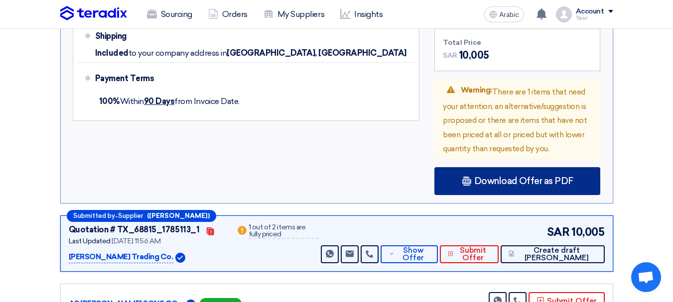
click at [507, 176] on font "Download Offer as PDF" at bounding box center [523, 181] width 99 height 11
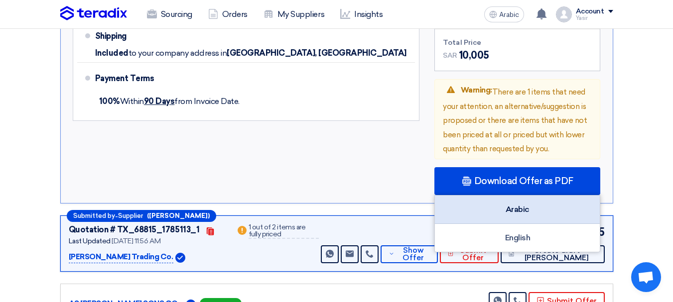
click at [503, 202] on div "Arabic" at bounding box center [517, 210] width 165 height 28
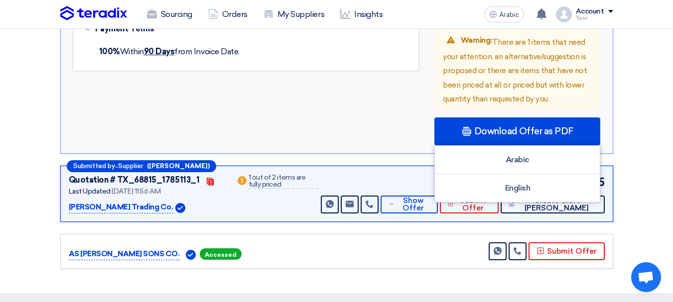
scroll to position [847, 0]
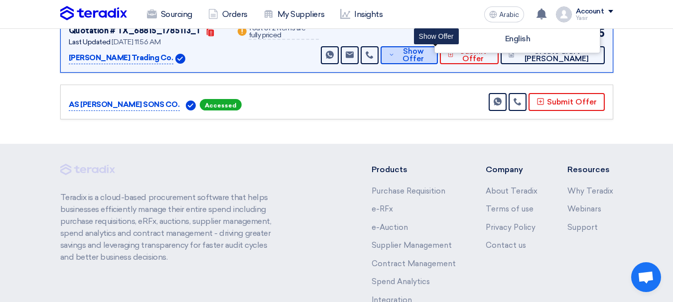
click at [424, 58] on font "Show Offer" at bounding box center [412, 55] width 21 height 16
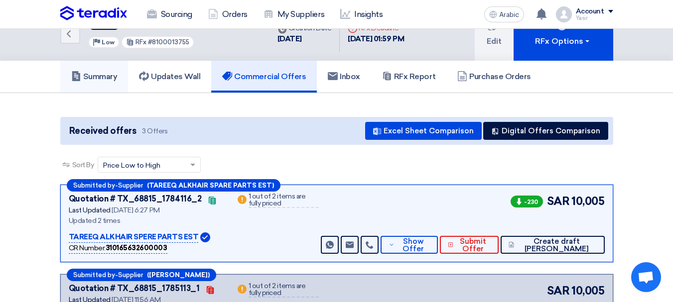
scroll to position [17, 0]
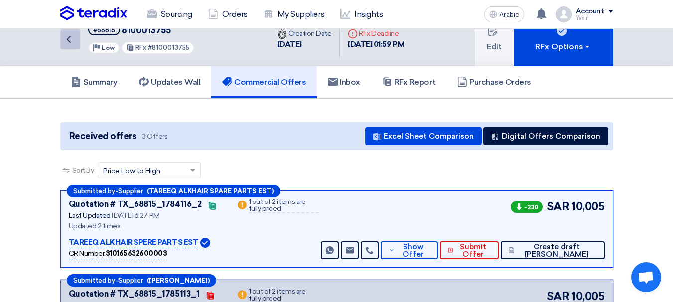
click at [74, 44] on icon "Back" at bounding box center [69, 39] width 12 height 12
